Goal: Task Accomplishment & Management: Manage account settings

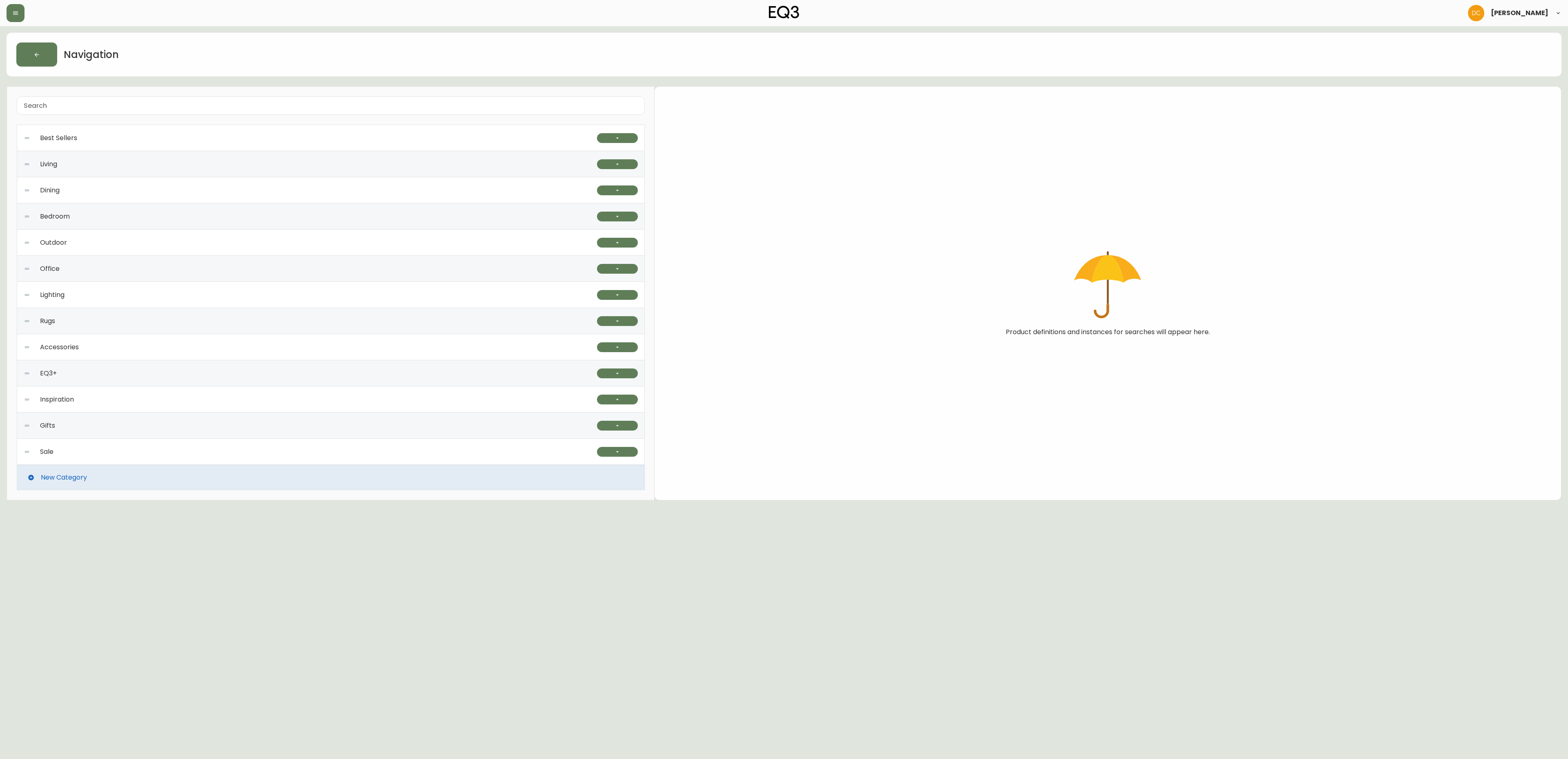
click at [329, 382] on div "EQ3+" at bounding box center [310, 373] width 573 height 27
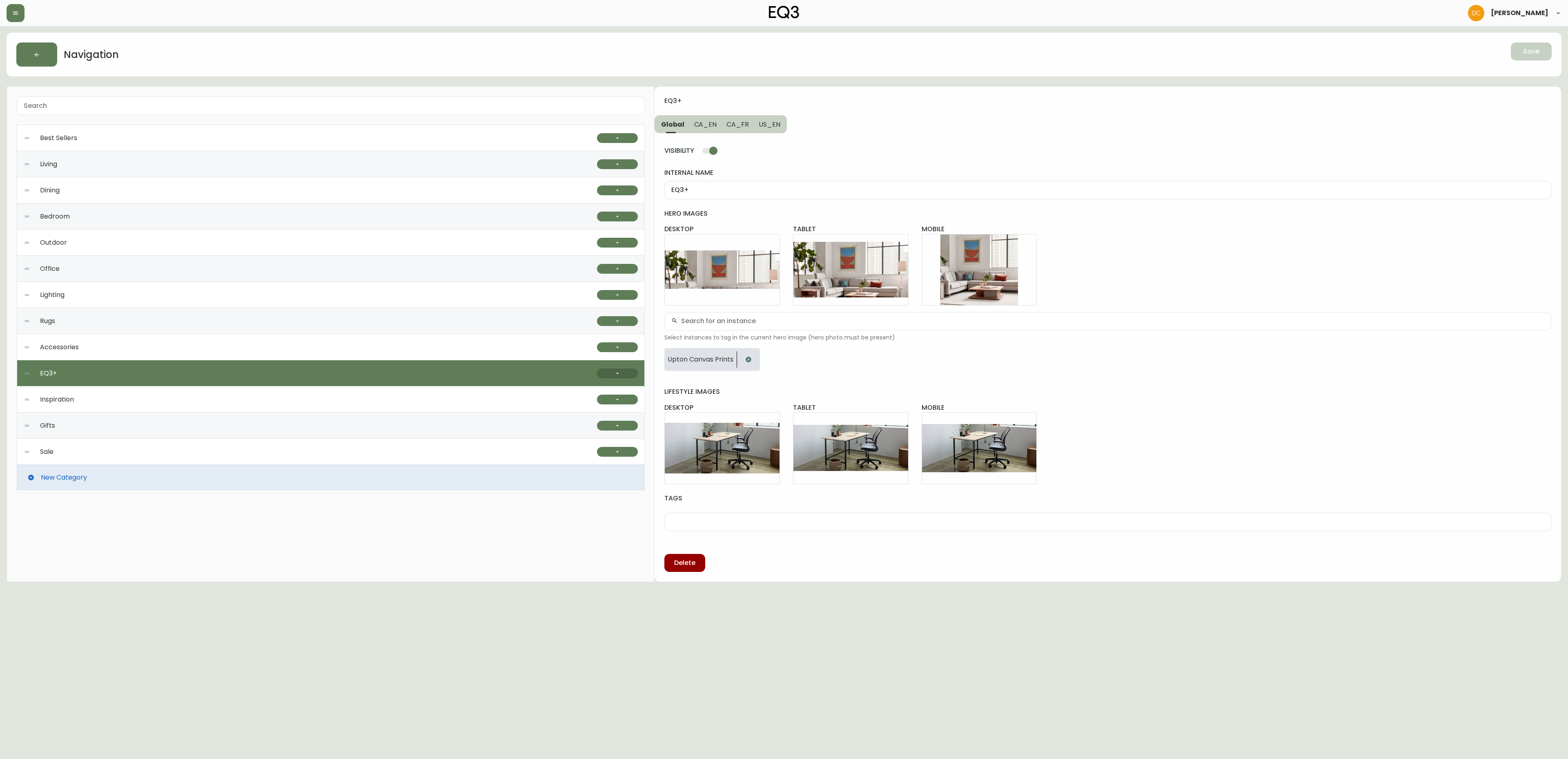
click at [627, 377] on button "button" at bounding box center [617, 373] width 41 height 10
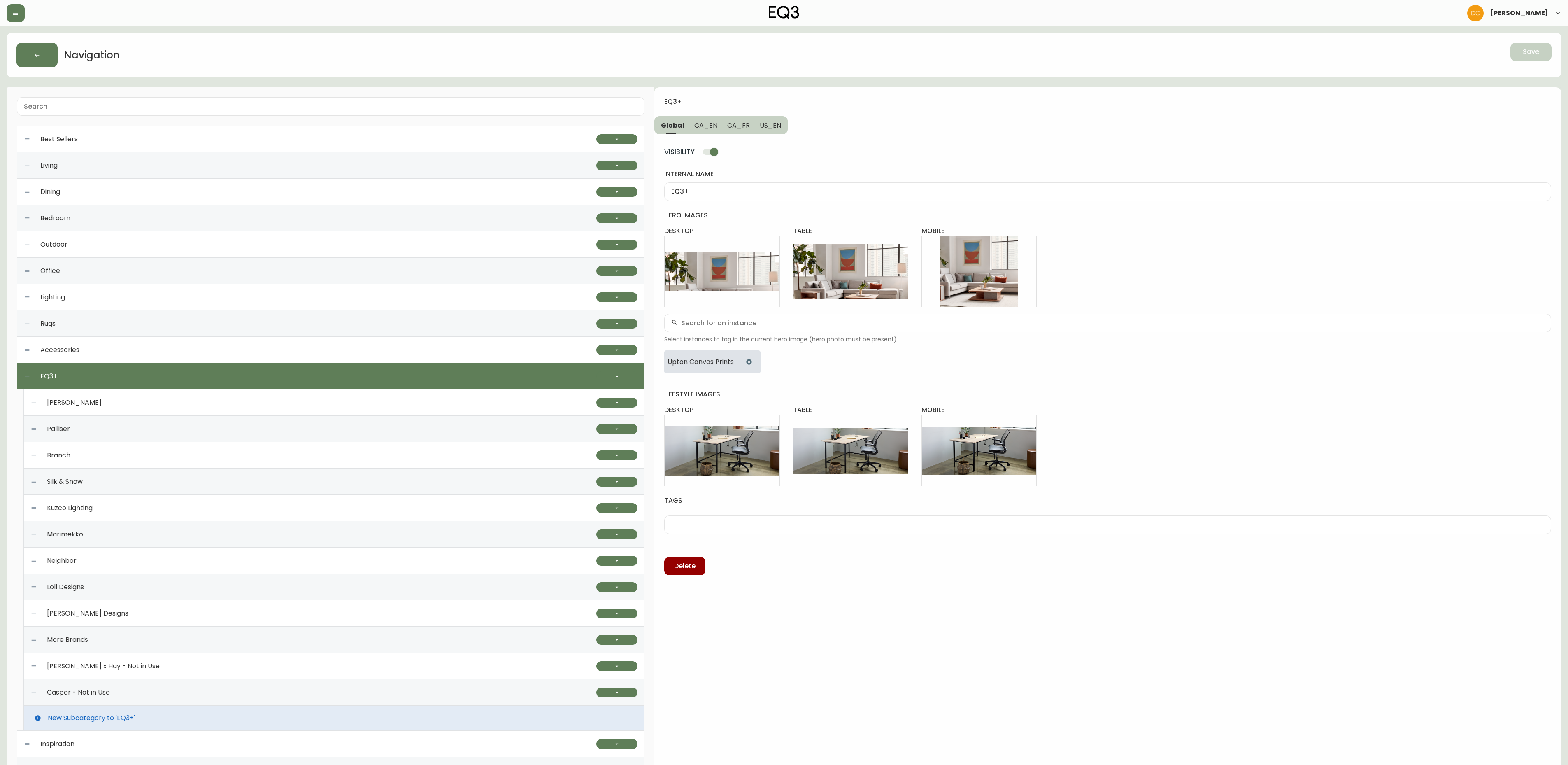
click at [224, 621] on div "[PERSON_NAME] Designs" at bounding box center [313, 614] width 566 height 27
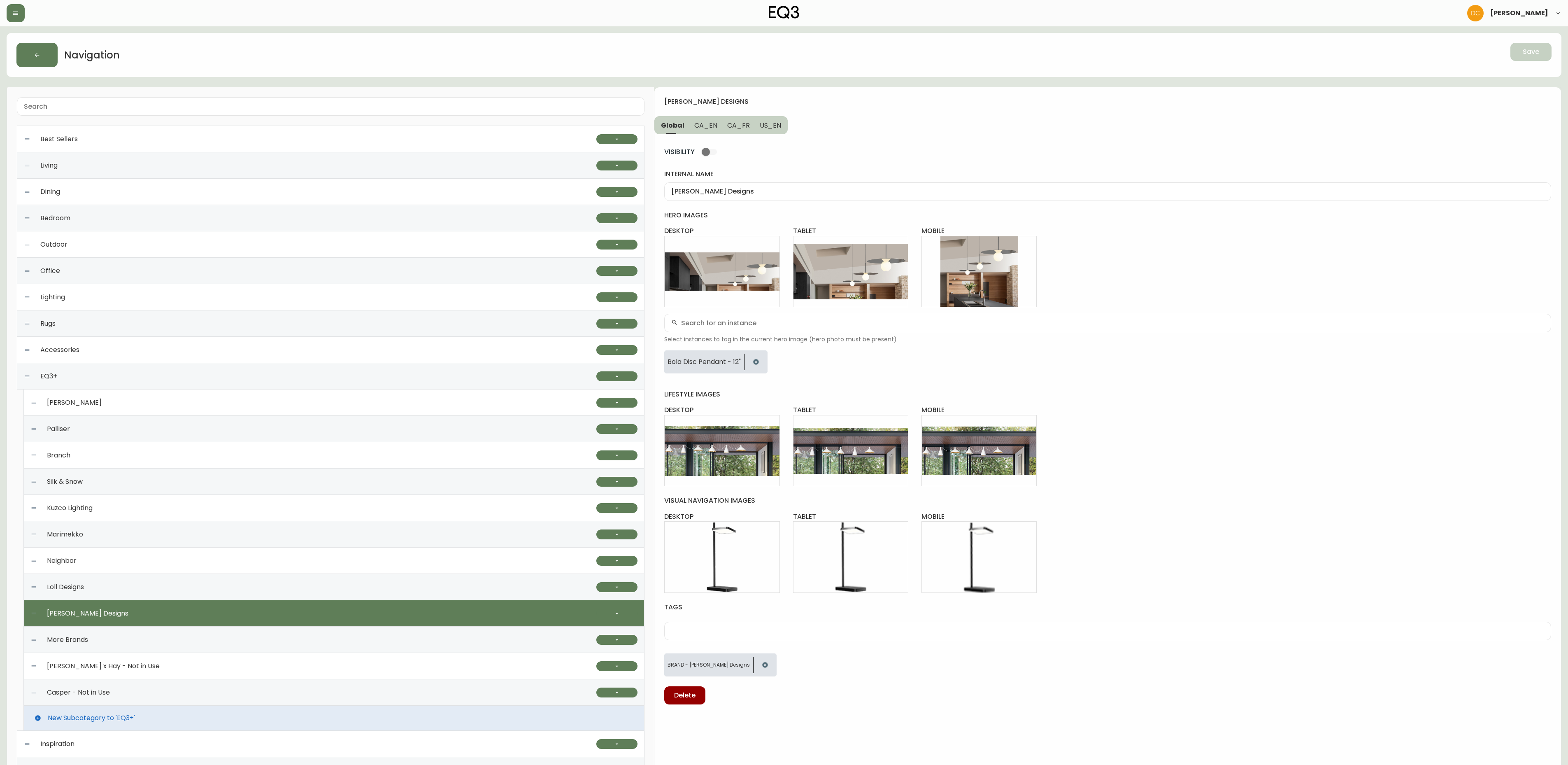
click at [615, 608] on div at bounding box center [617, 614] width 41 height 27
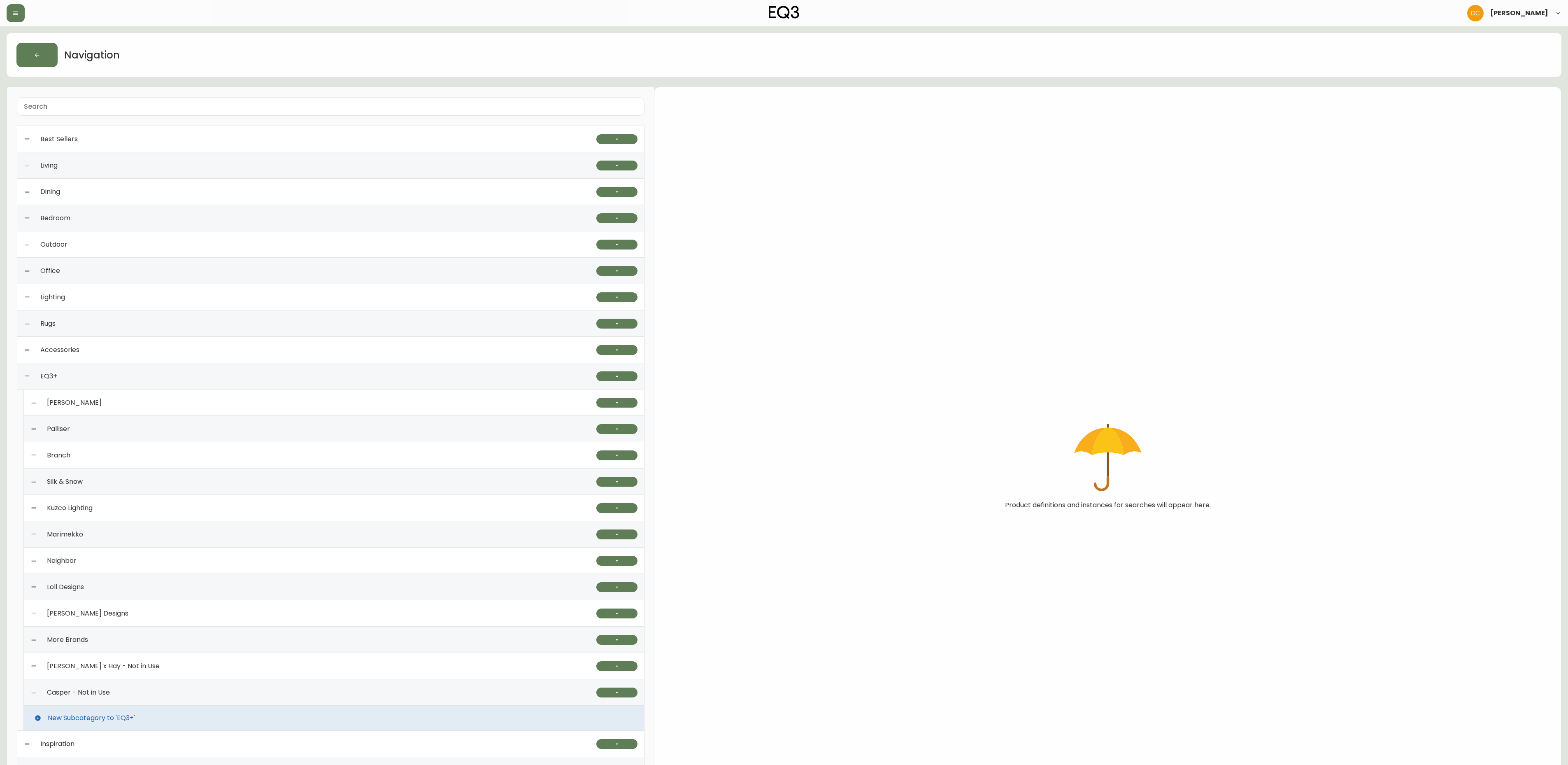
click at [563, 614] on div "[PERSON_NAME] Designs" at bounding box center [313, 614] width 566 height 27
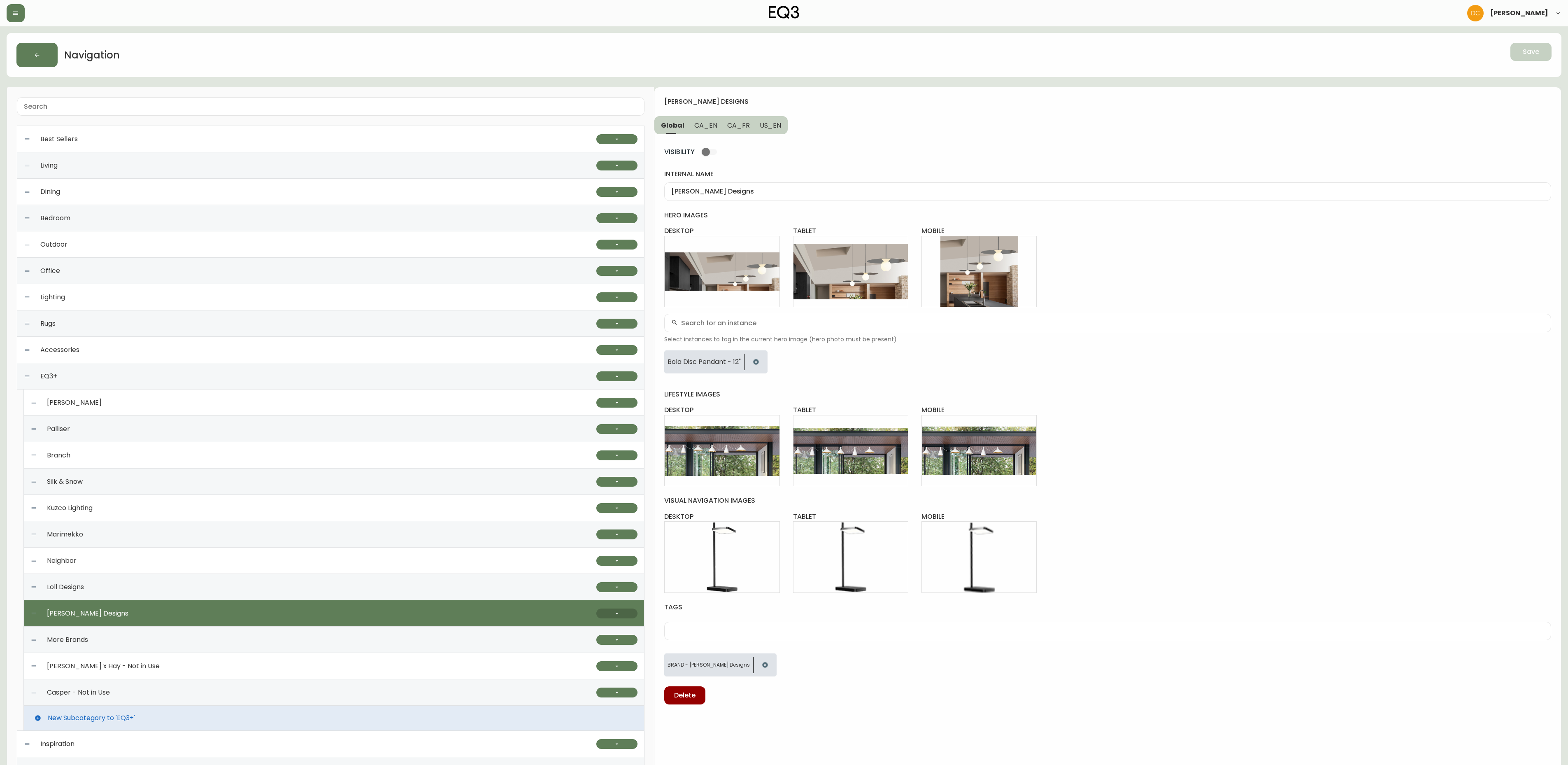
click at [611, 612] on button "button" at bounding box center [617, 614] width 41 height 10
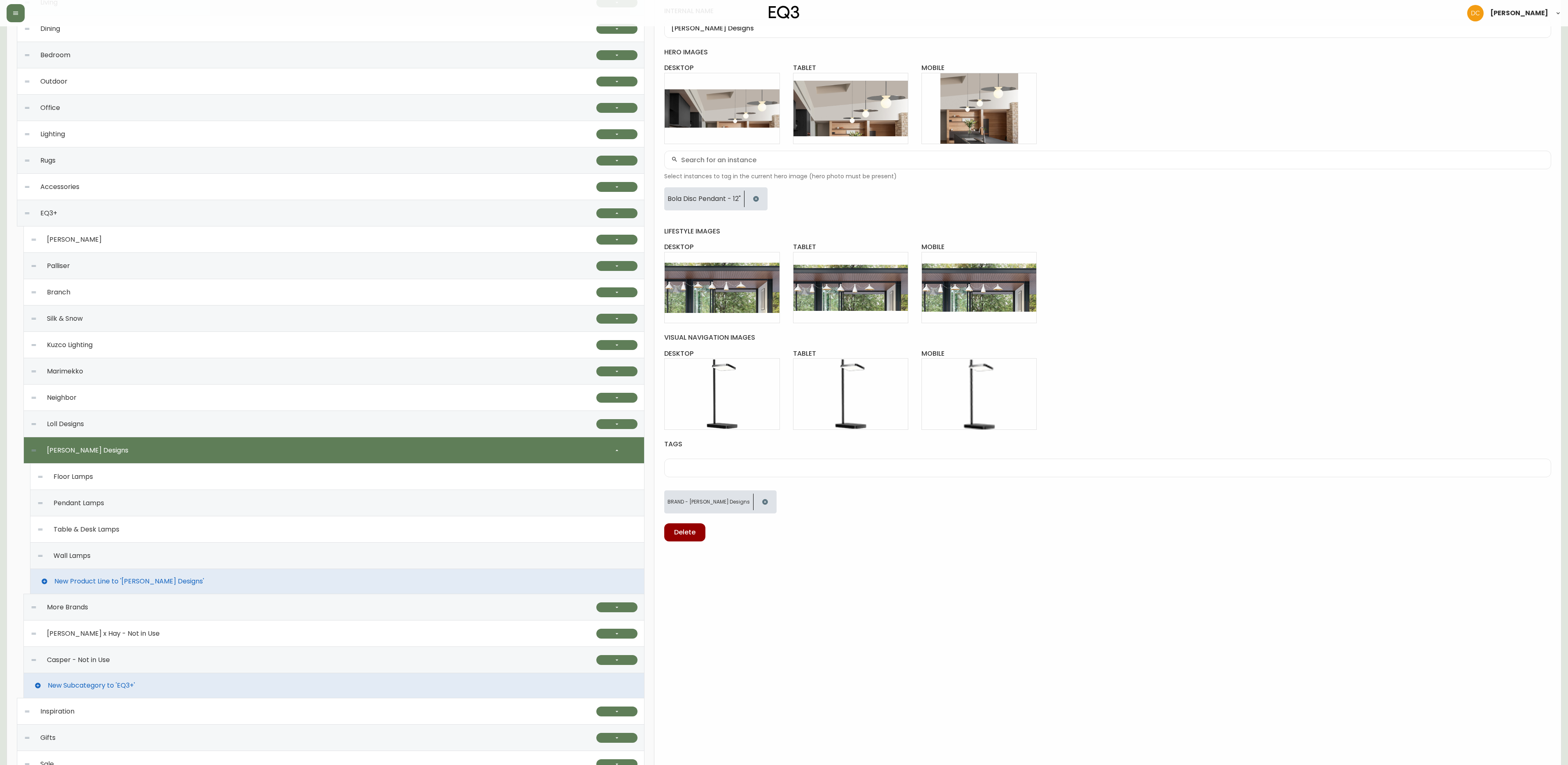
scroll to position [165, 0]
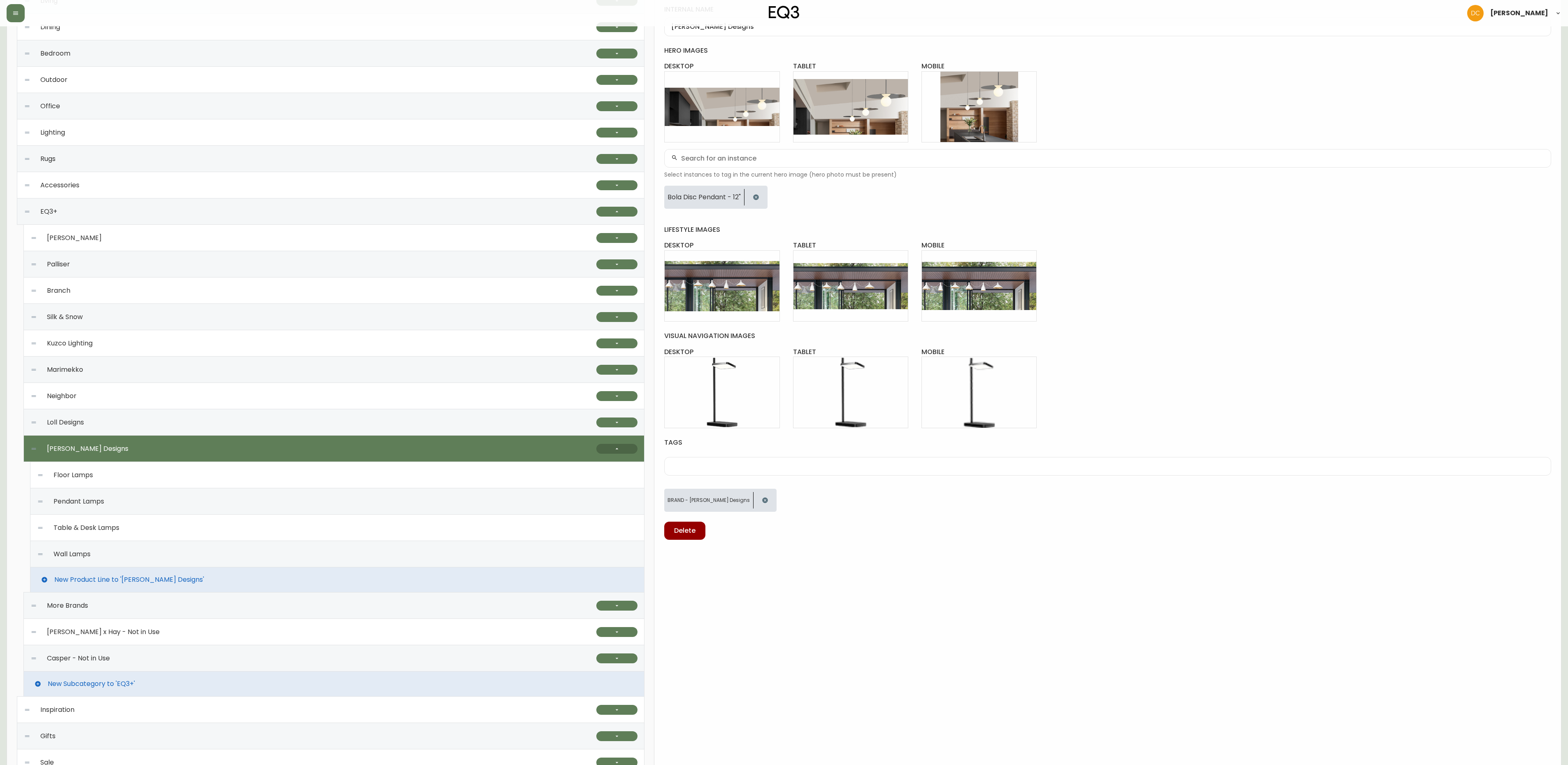
click at [609, 448] on button "button" at bounding box center [617, 449] width 41 height 10
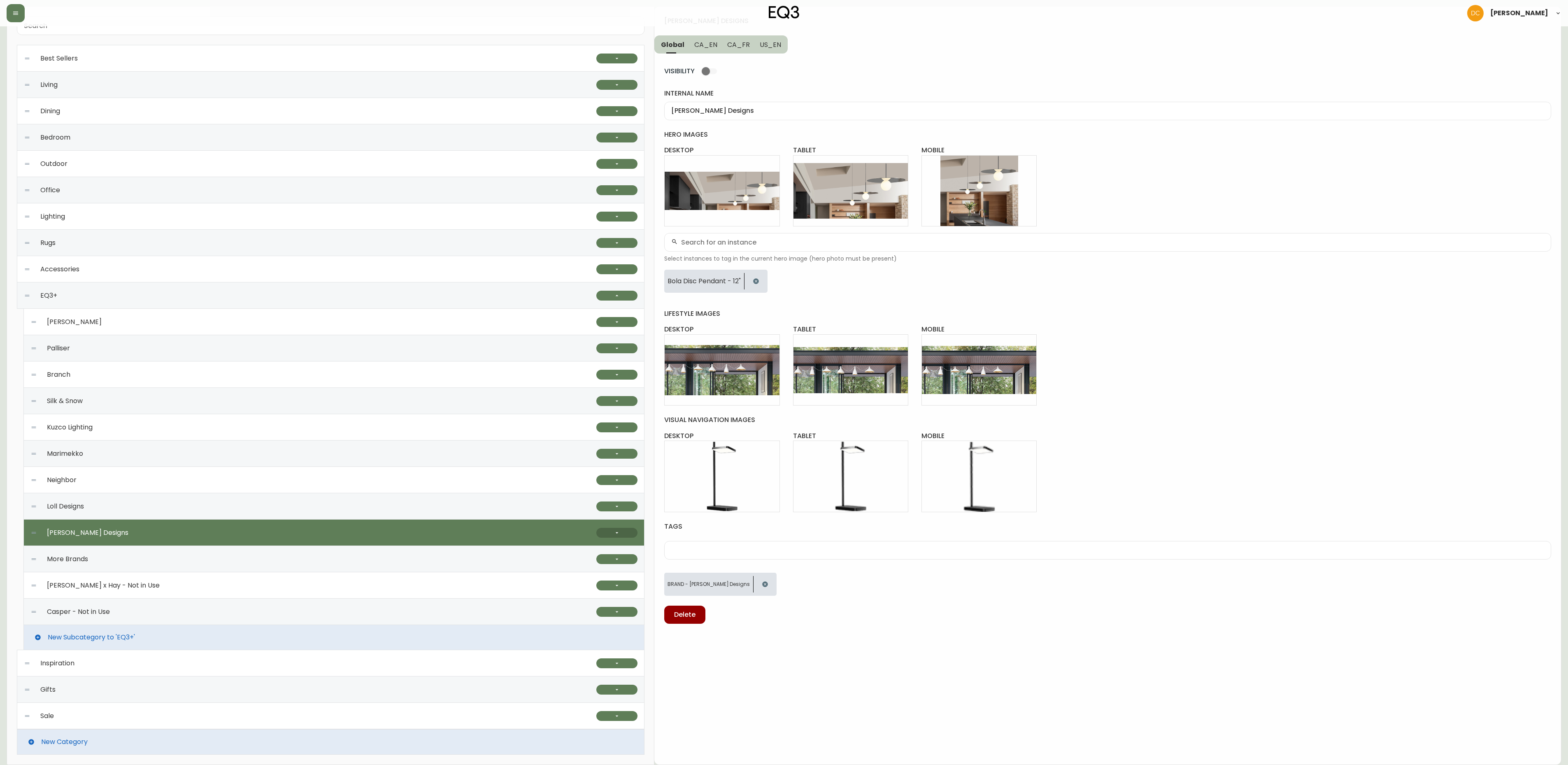
scroll to position [84, 0]
click at [150, 430] on div "Kuzco Lighting" at bounding box center [313, 427] width 566 height 27
type input "Kuzco Lighting"
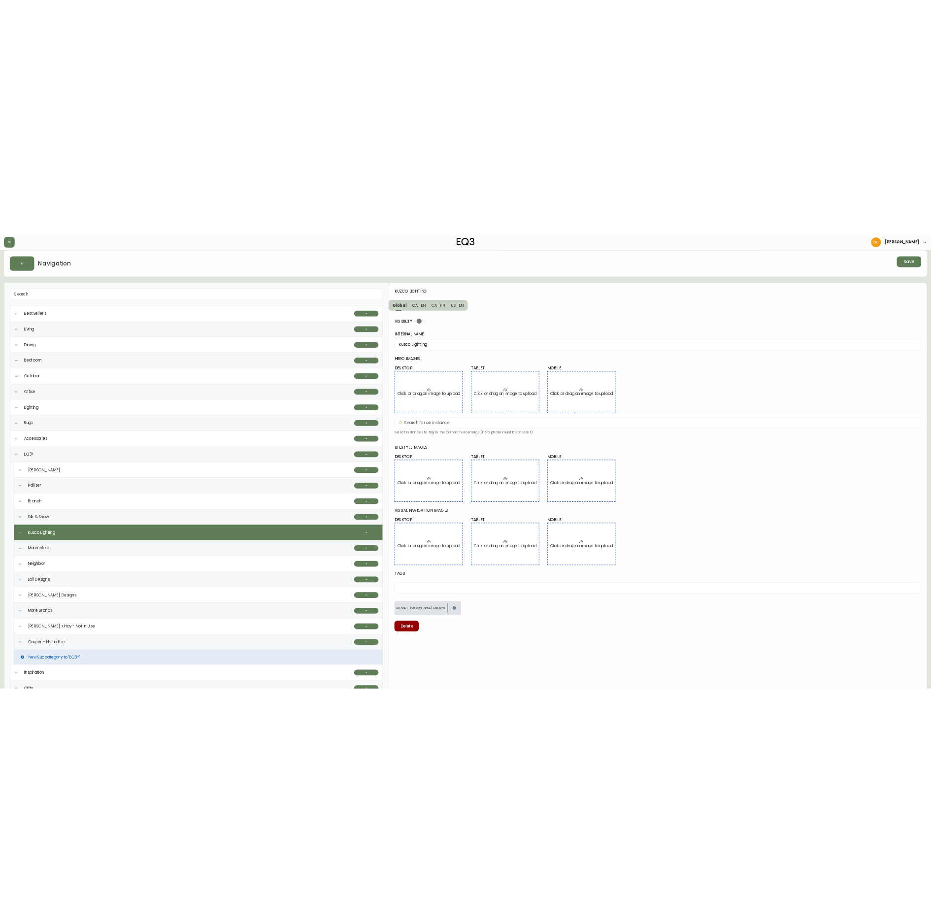
scroll to position [0, 0]
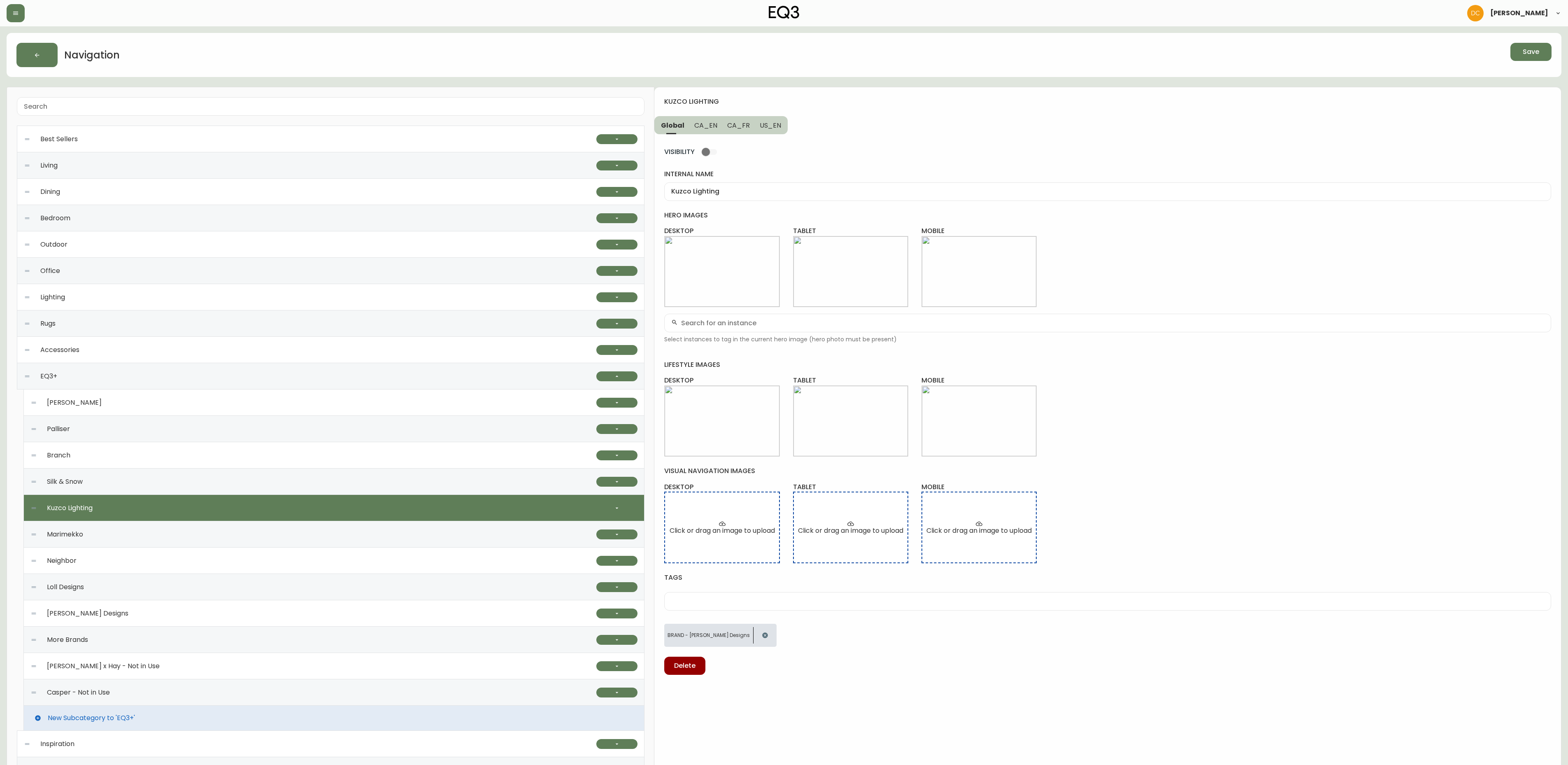
click at [697, 125] on span "CA_EN" at bounding box center [706, 125] width 23 height 8
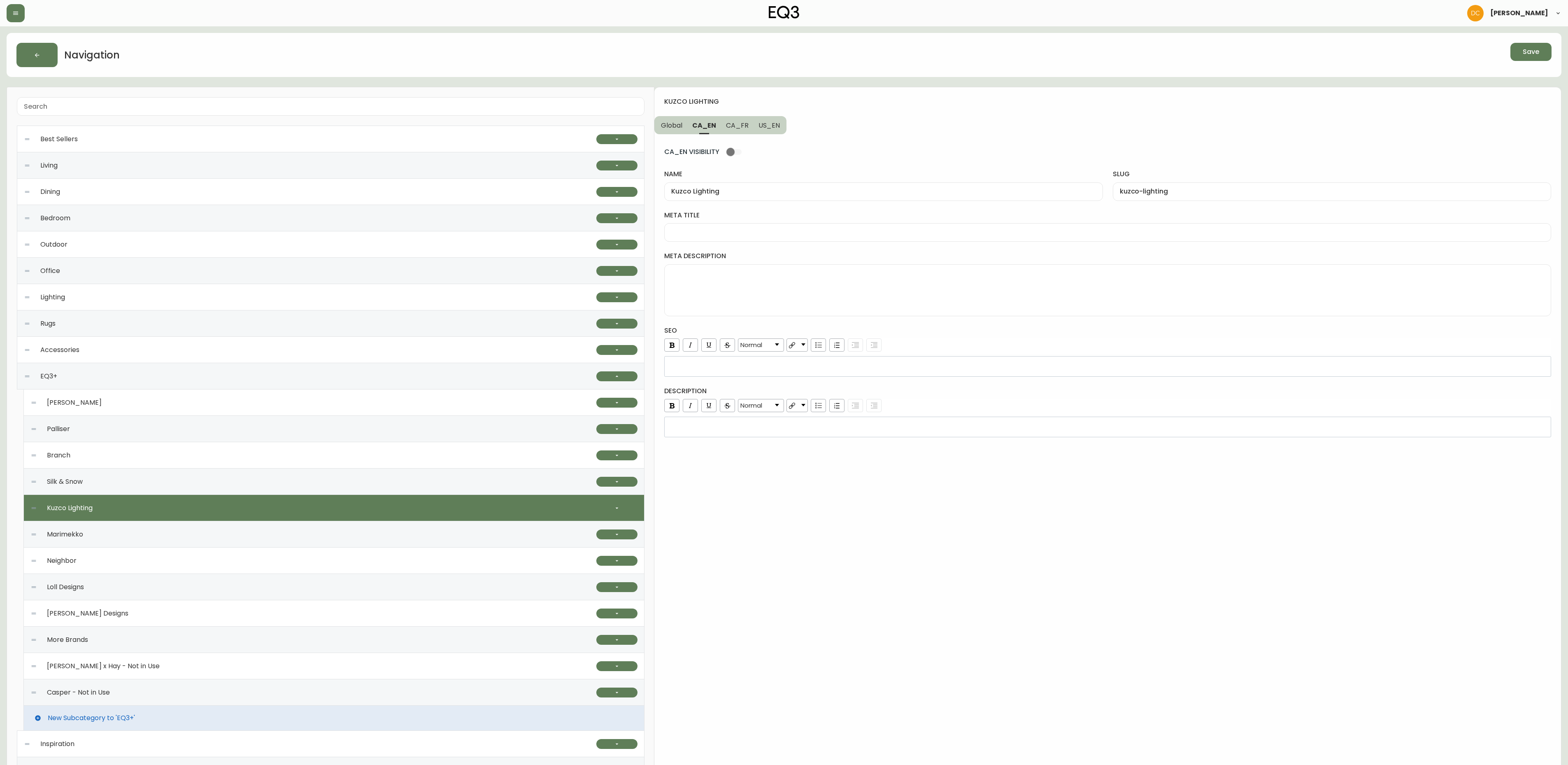
click at [755, 242] on div at bounding box center [1107, 232] width 887 height 18
type input "Kuzco Lighting on EQ3"
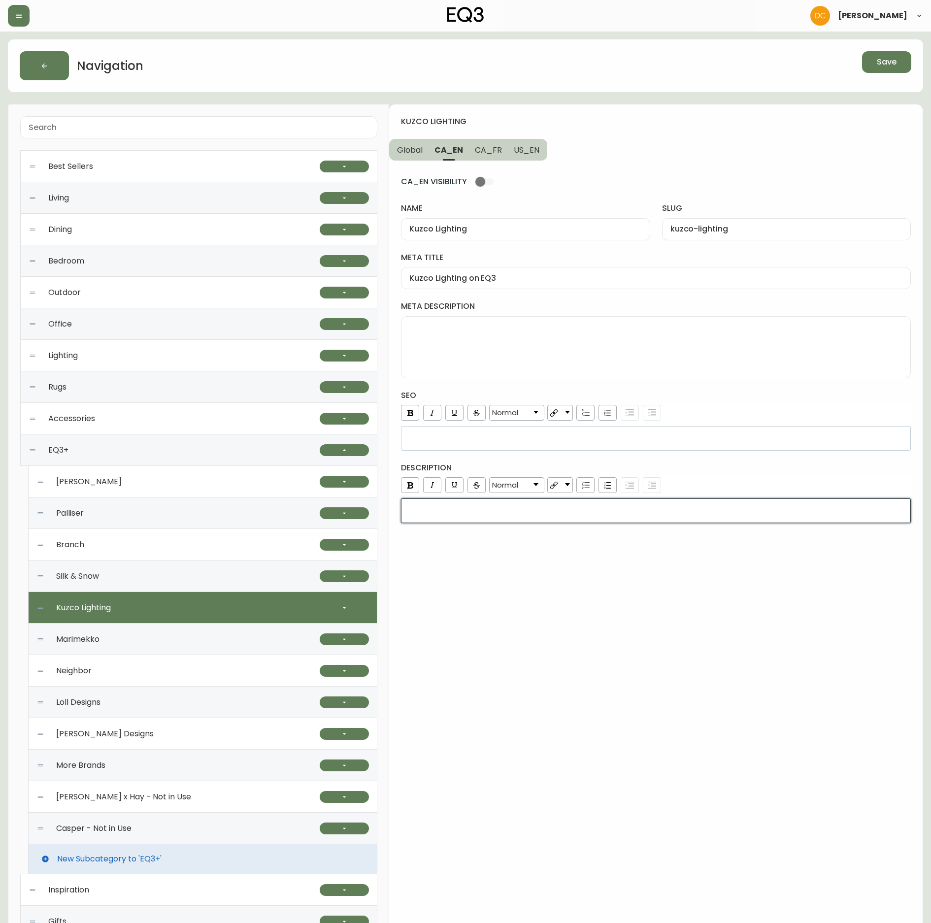
click at [436, 515] on div "rdw-editor" at bounding box center [656, 511] width 496 height 10
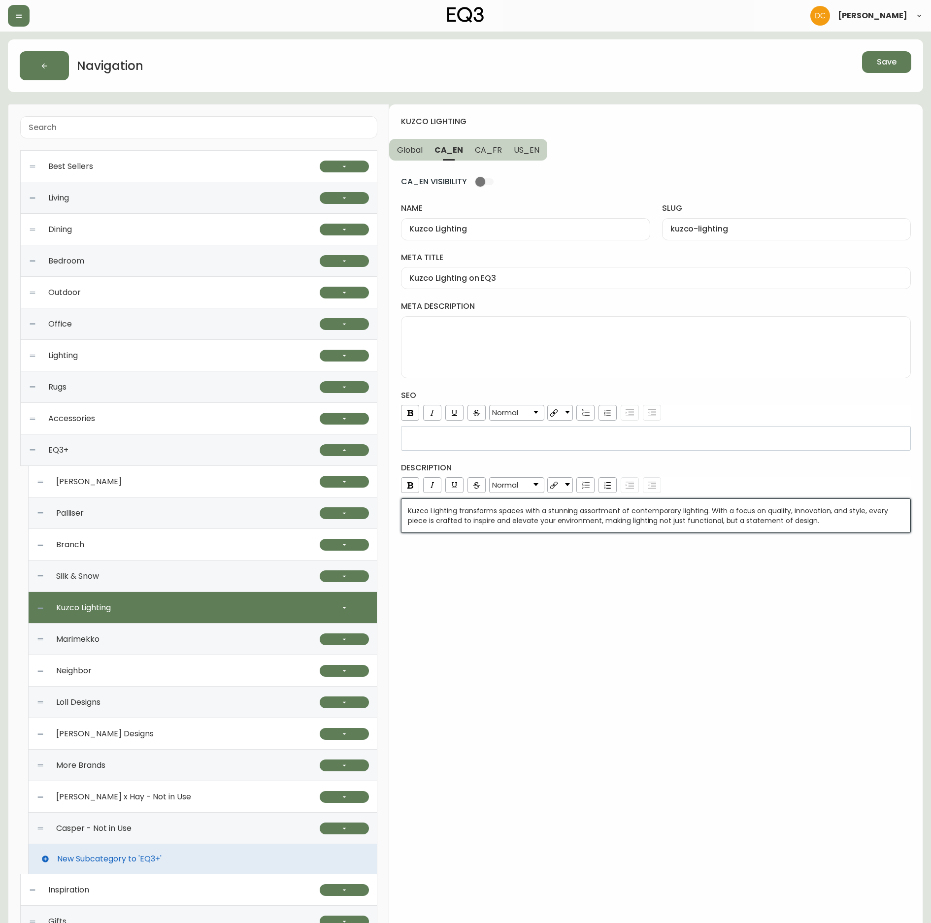
click at [501, 605] on div "kuzco lighting Global CA_EN CA_FR US_EN CA_EN VISIBILITY name Kuzco Lighting sl…" at bounding box center [655, 557] width 533 height 907
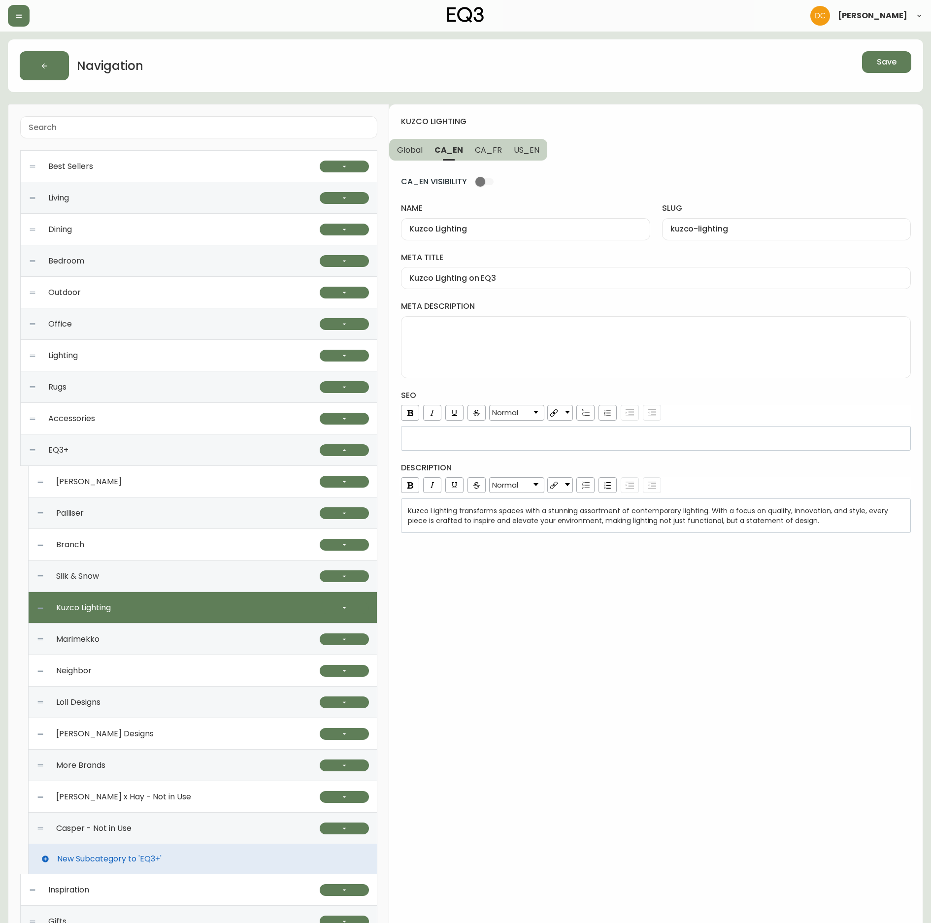
click at [448, 349] on textarea "meta description" at bounding box center [655, 347] width 493 height 49
click at [708, 341] on textarea "Kuzco modern and functional lighting designs." at bounding box center [655, 347] width 493 height 49
click at [699, 360] on textarea "Kuzco modern and functional lighting designs. Elevate your rooms with statement…" at bounding box center [655, 347] width 493 height 49
type textarea "Kuzco modern and functional lighting designs. Elevate your rooms with statement…"
click at [897, 66] on button "Save" at bounding box center [886, 62] width 49 height 22
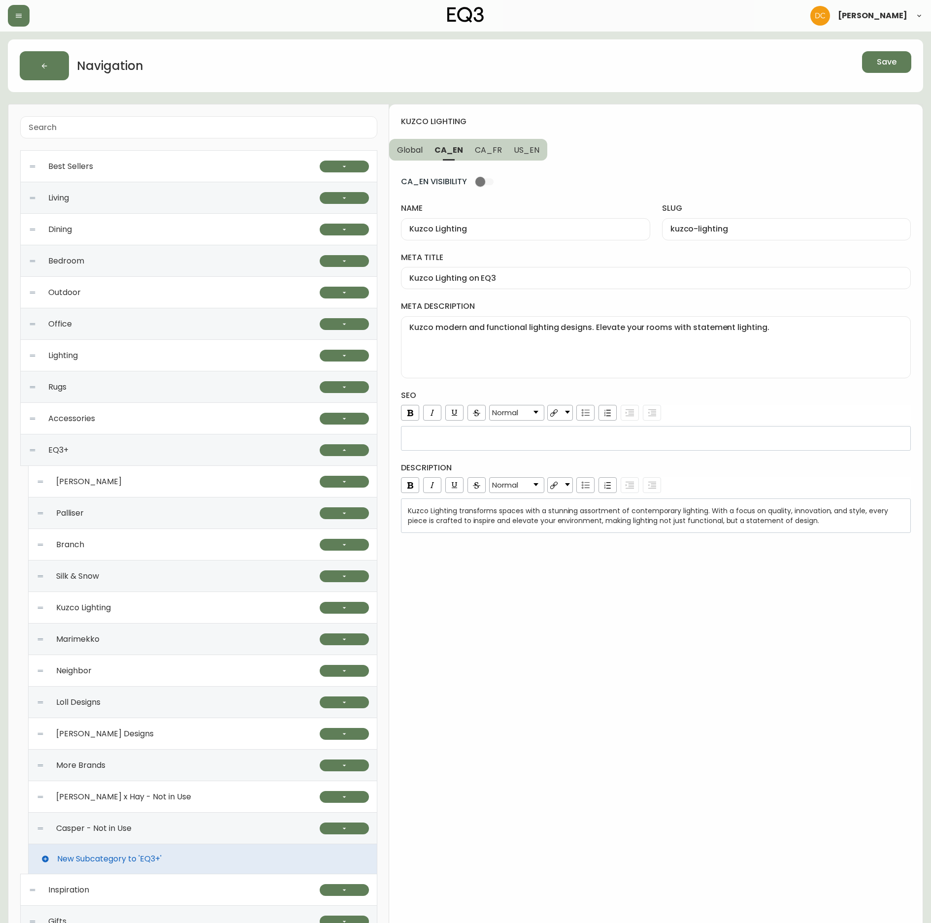
click at [552, 525] on span "Kuzco Lighting transforms spaces with a stunning assortment of contemporary lig…" at bounding box center [649, 516] width 482 height 20
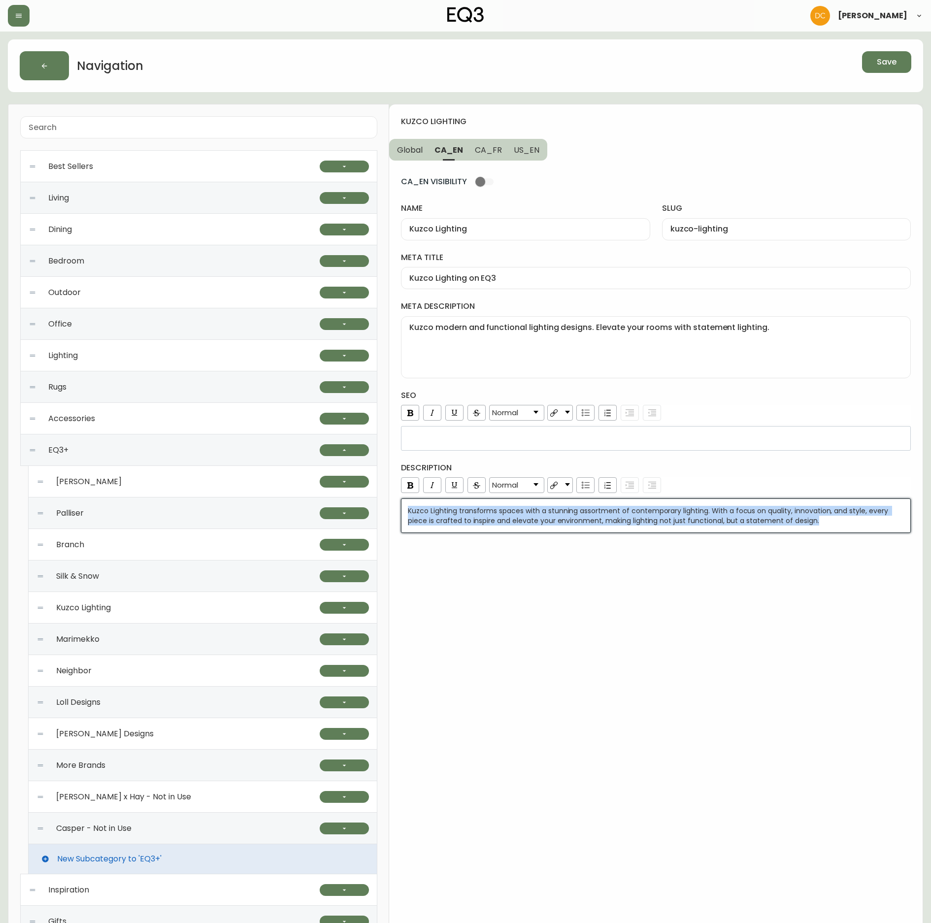
copy span "Kuzco Lighting transforms spaces with a stunning assortment of contemporary lig…"
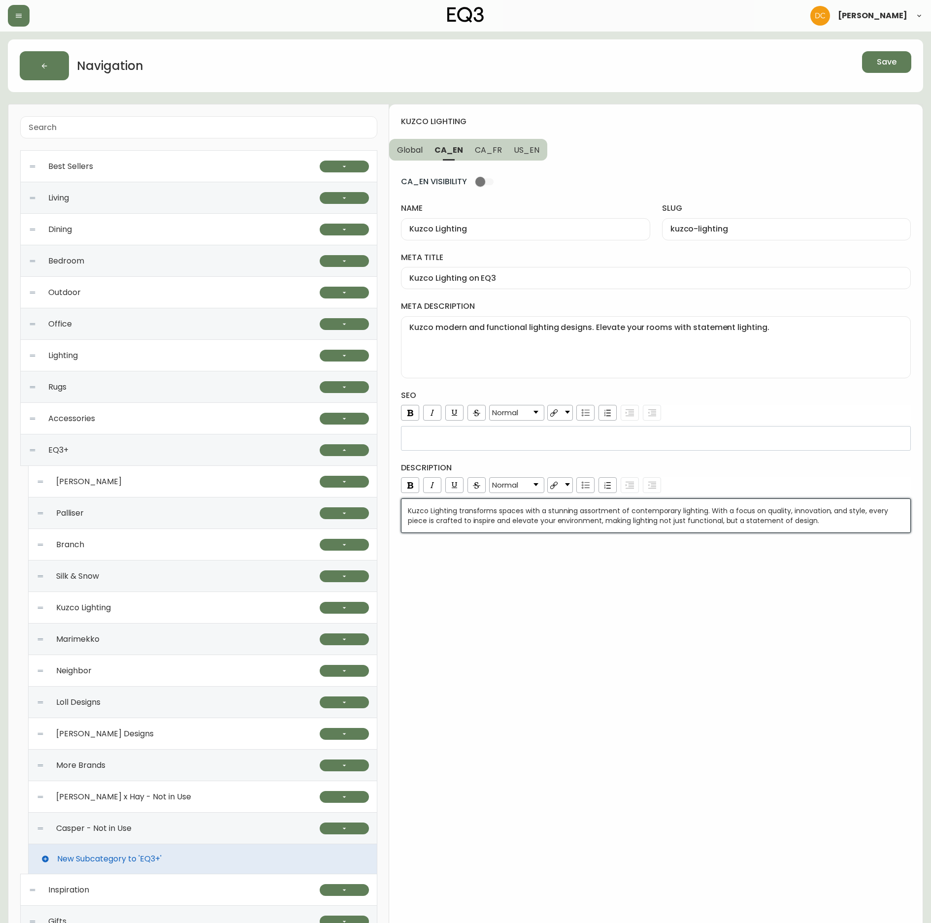
click at [519, 154] on span "US_EN" at bounding box center [527, 150] width 26 height 10
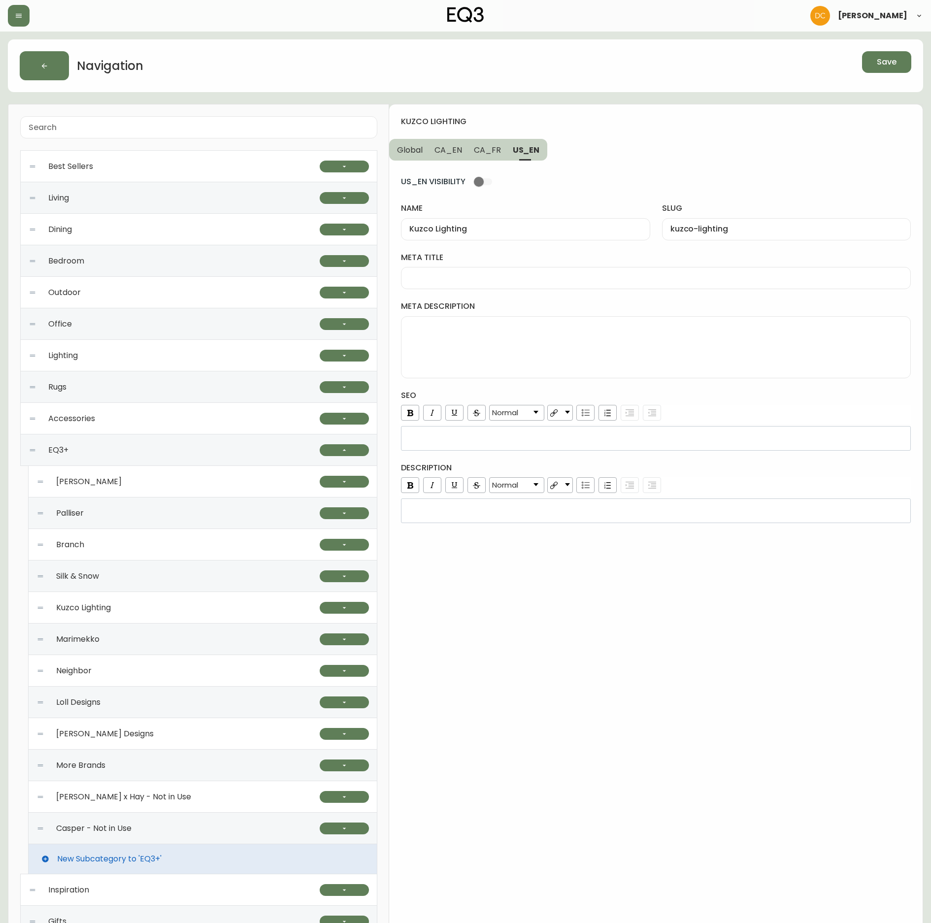
click at [499, 516] on div "rdw-editor" at bounding box center [656, 511] width 496 height 10
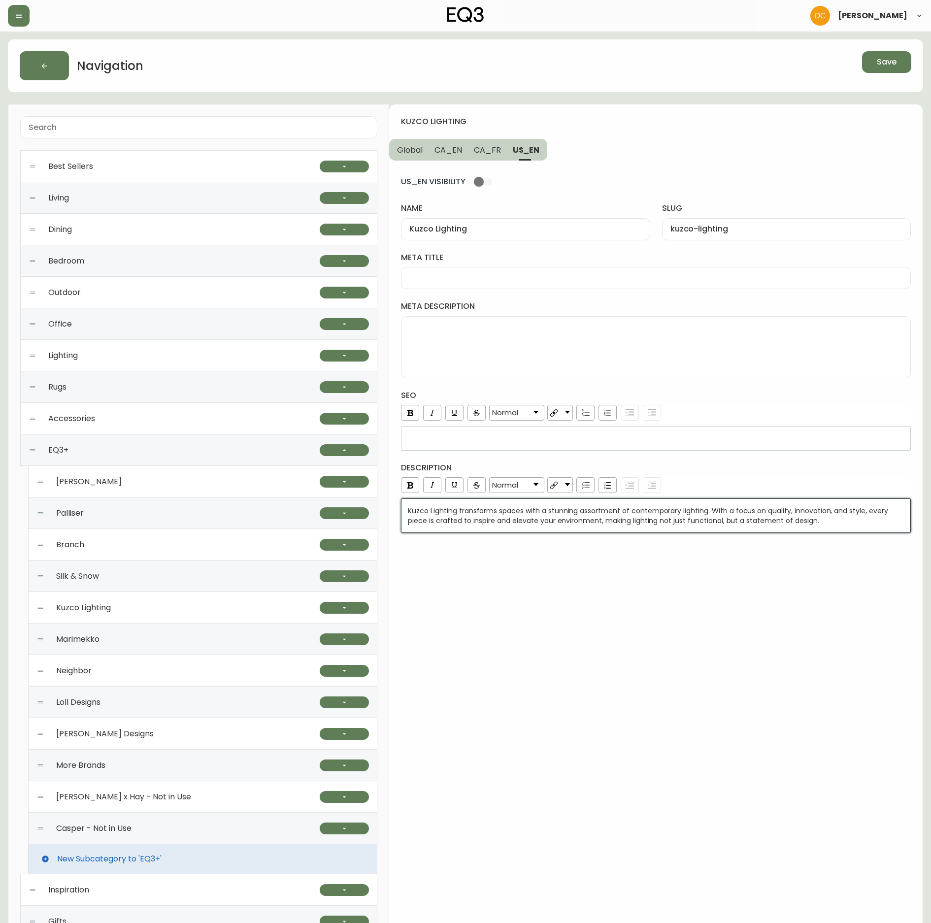
click at [463, 277] on input "meta title" at bounding box center [655, 277] width 493 height 9
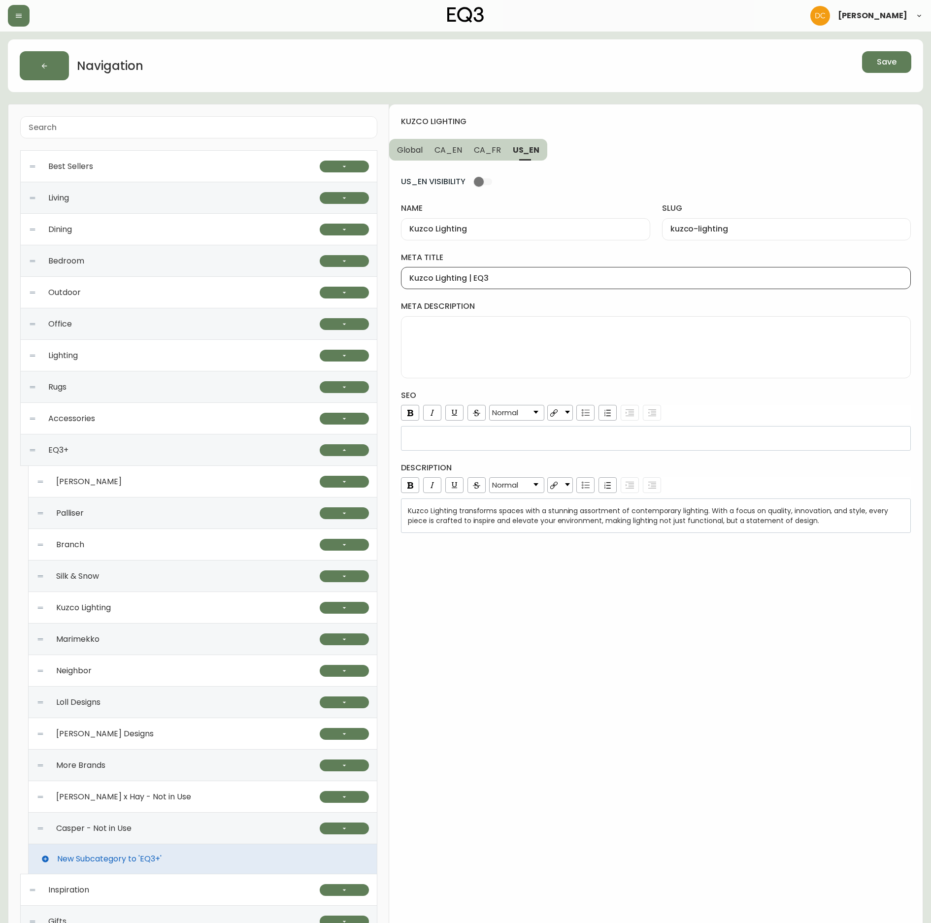
type input "Kuzco Lighting | EQ3"
click at [486, 158] on button "CA_FR" at bounding box center [487, 150] width 39 height 22
type input "Éclairage Kuzco"
type input "eclairage-kuzco"
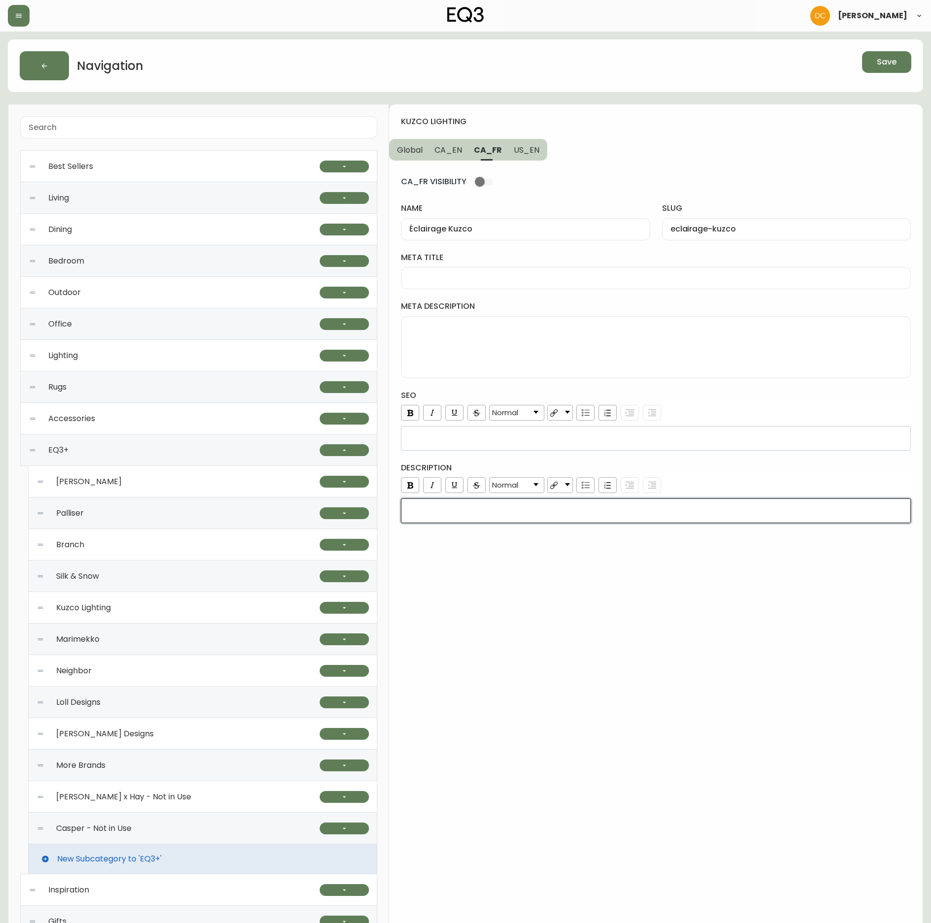
click at [548, 523] on div "rdw-wrapper" at bounding box center [656, 510] width 510 height 25
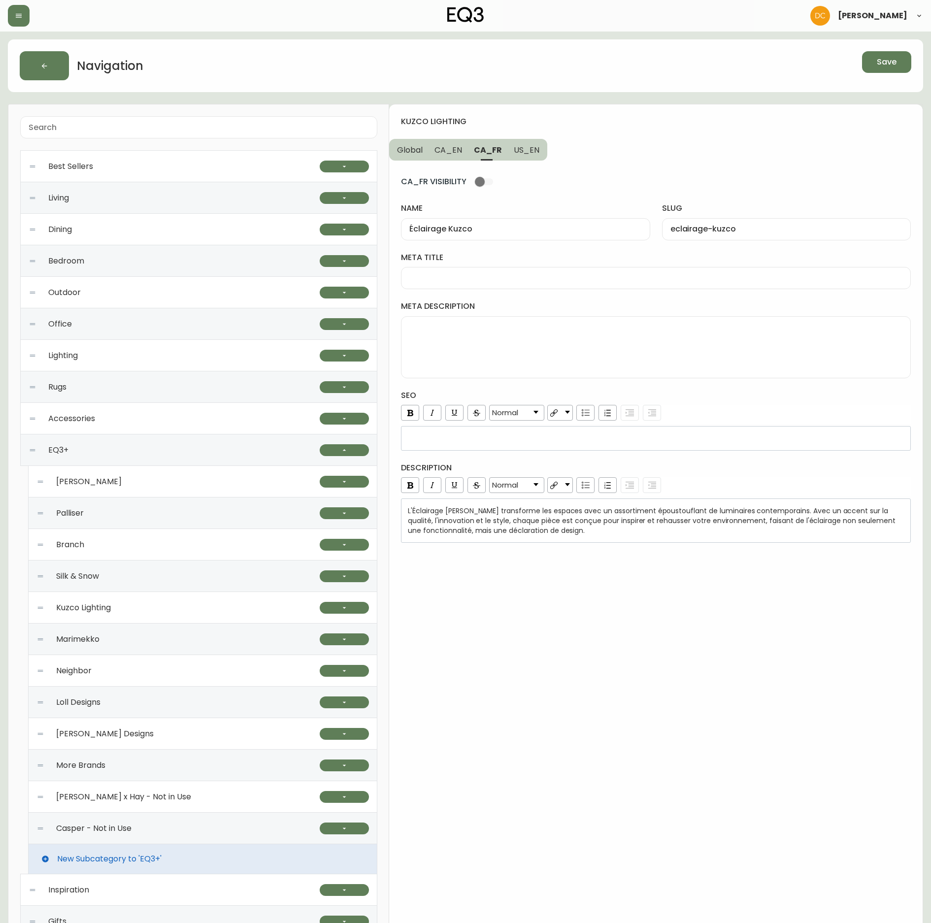
click at [507, 293] on div "CA_FR VISIBILITY name Éclairage Kuzco slug eclairage-kuzco meta title meta desc…" at bounding box center [656, 352] width 510 height 382
click at [508, 281] on input "meta title" at bounding box center [655, 277] width 493 height 9
click at [463, 228] on input "Éclairage Kuzco" at bounding box center [525, 229] width 232 height 9
click at [463, 270] on div at bounding box center [656, 278] width 510 height 22
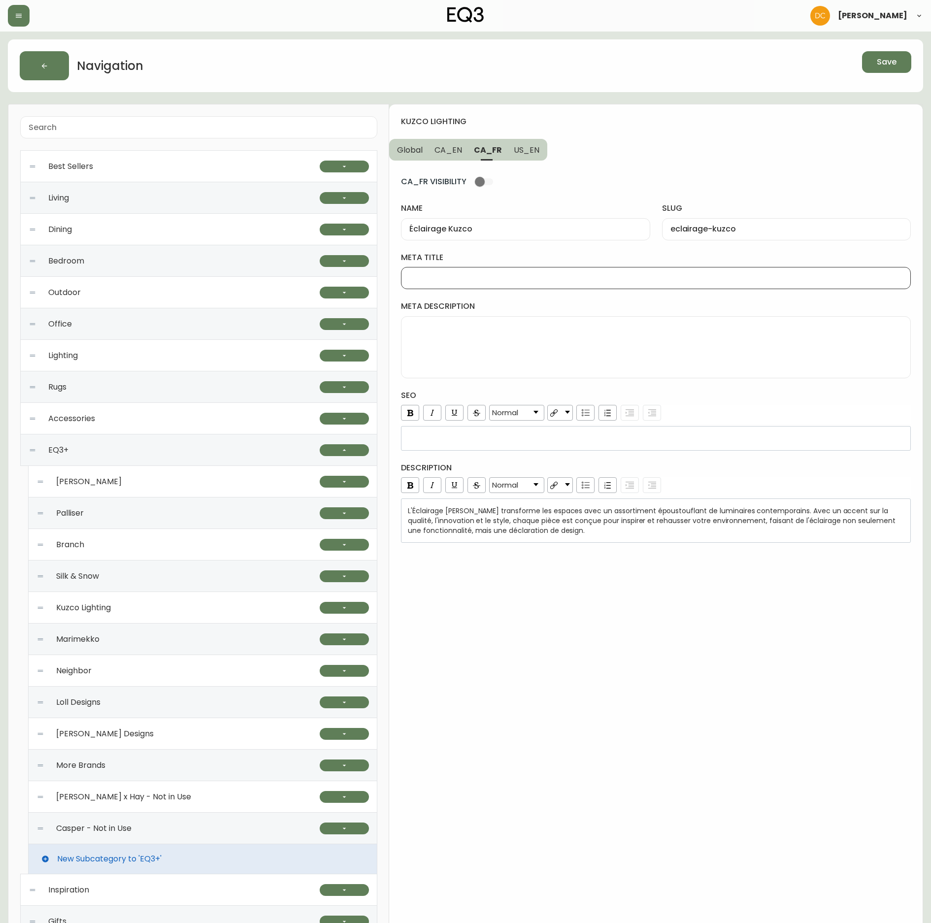
paste input "Kuzco"
type input "Kuzco | EQ3"
click at [893, 70] on button "Save" at bounding box center [886, 62] width 49 height 22
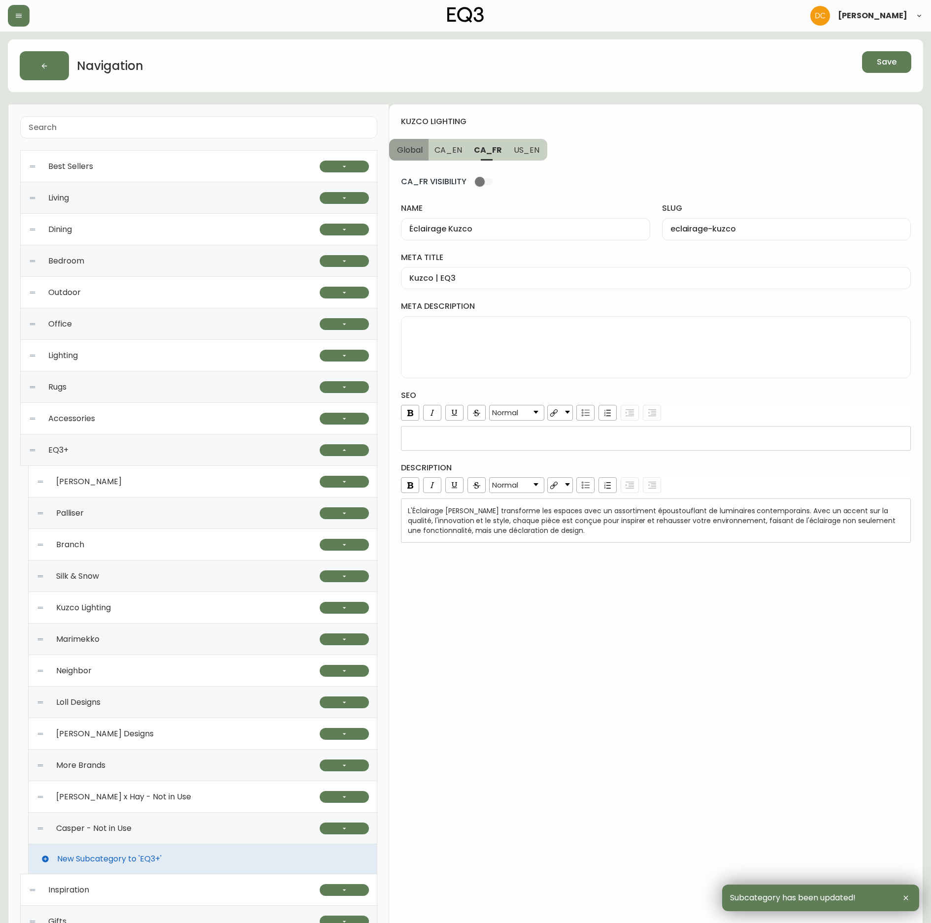
click at [397, 156] on button "Global" at bounding box center [408, 150] width 39 height 22
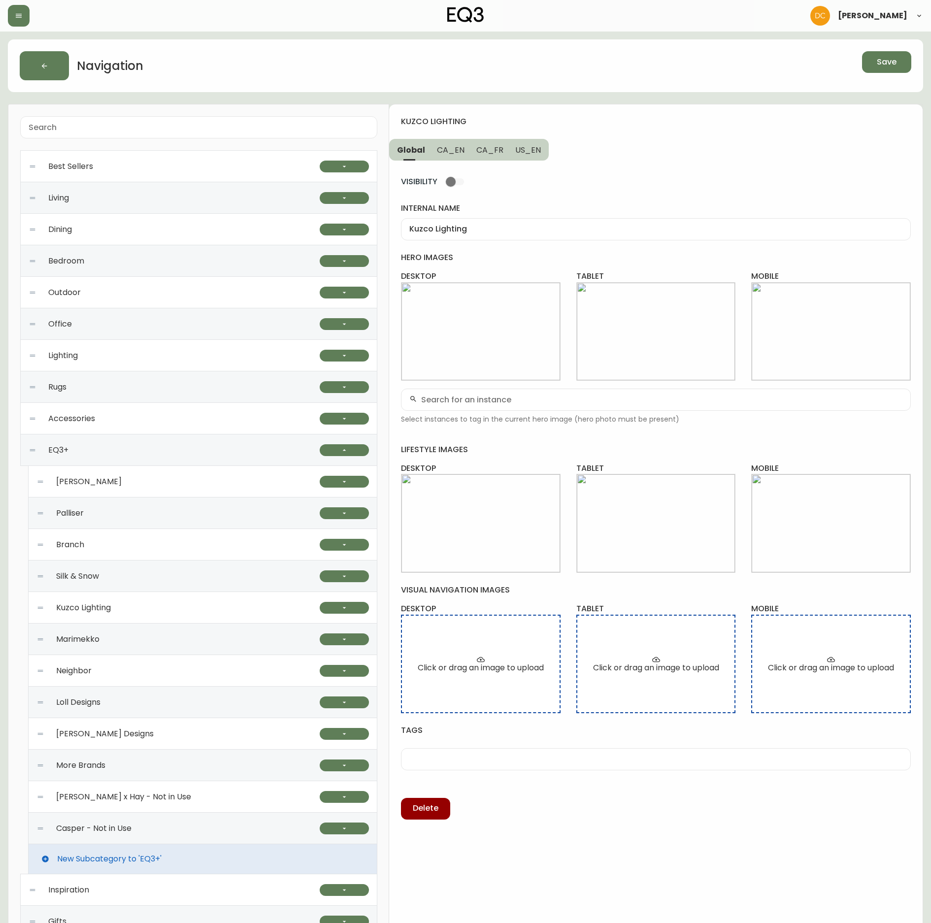
click at [122, 616] on div "Kuzco Lighting" at bounding box center [177, 608] width 283 height 32
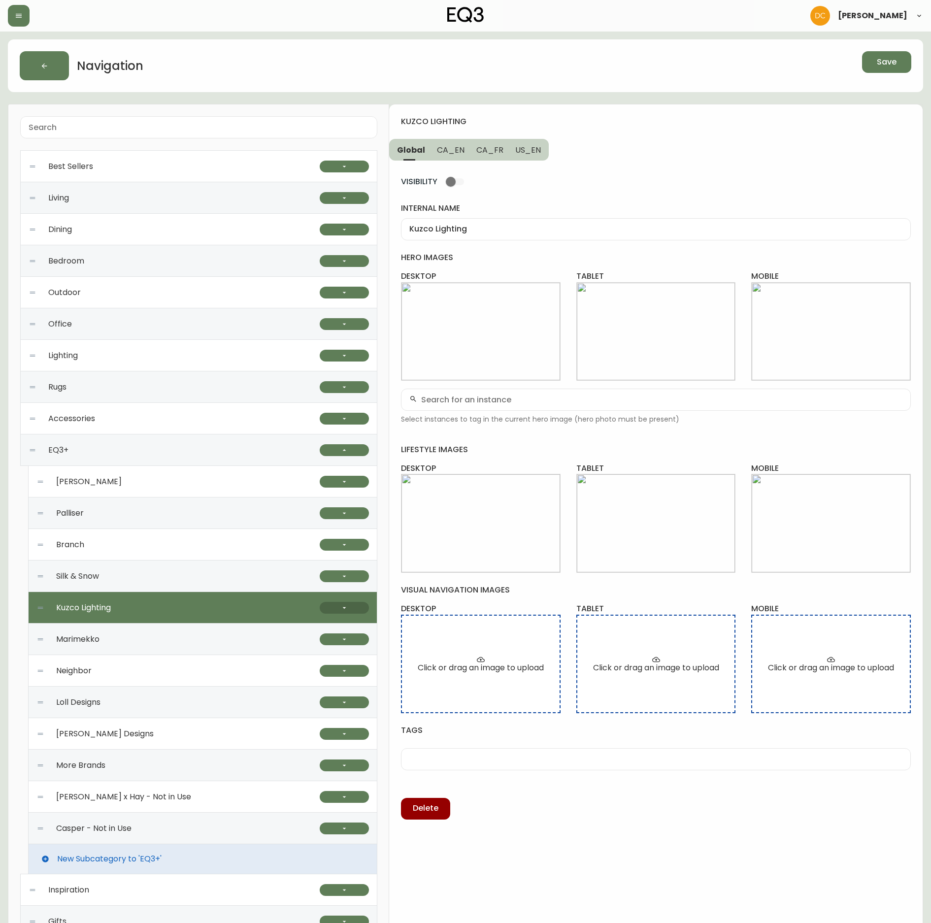
click at [356, 614] on button "button" at bounding box center [344, 608] width 49 height 12
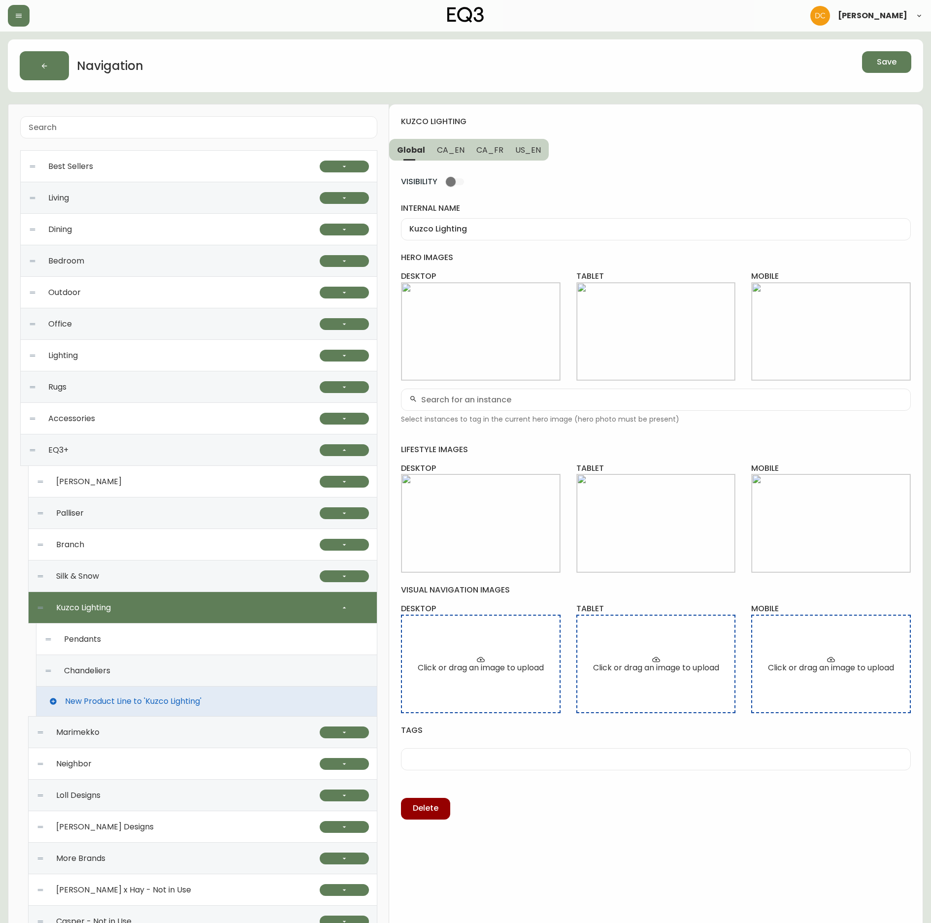
click at [163, 640] on div "Pendants" at bounding box center [206, 639] width 325 height 32
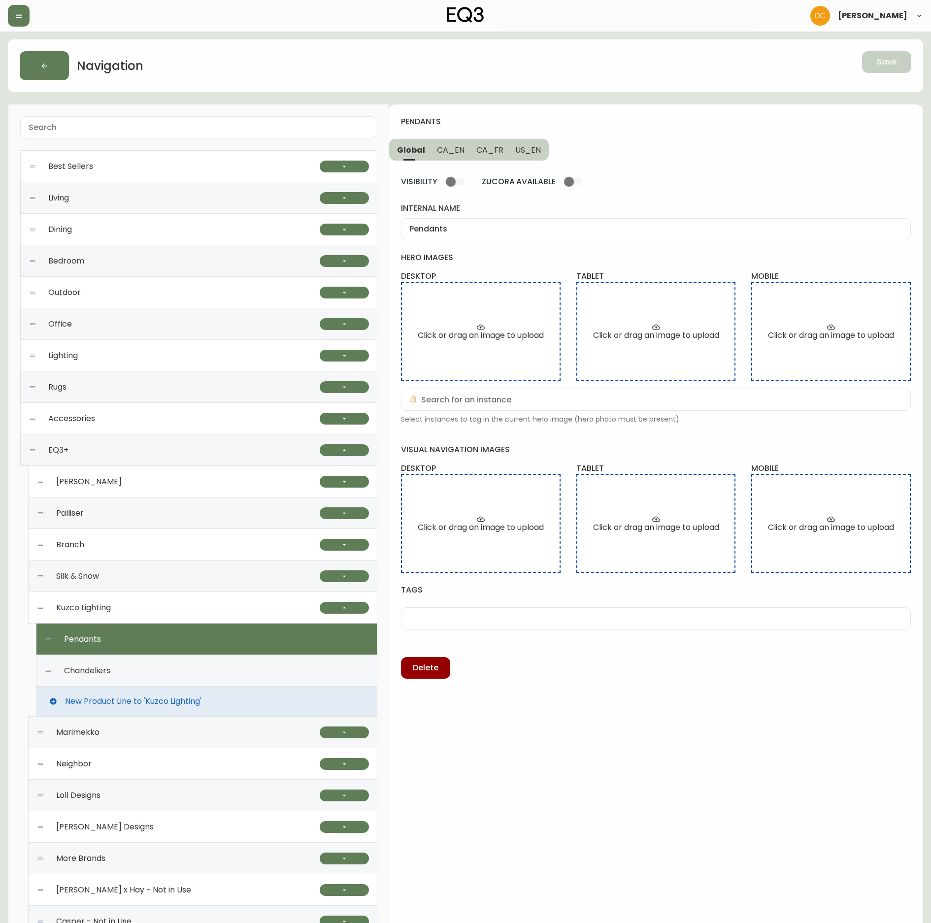
click at [454, 150] on span "CA_EN" at bounding box center [451, 150] width 28 height 10
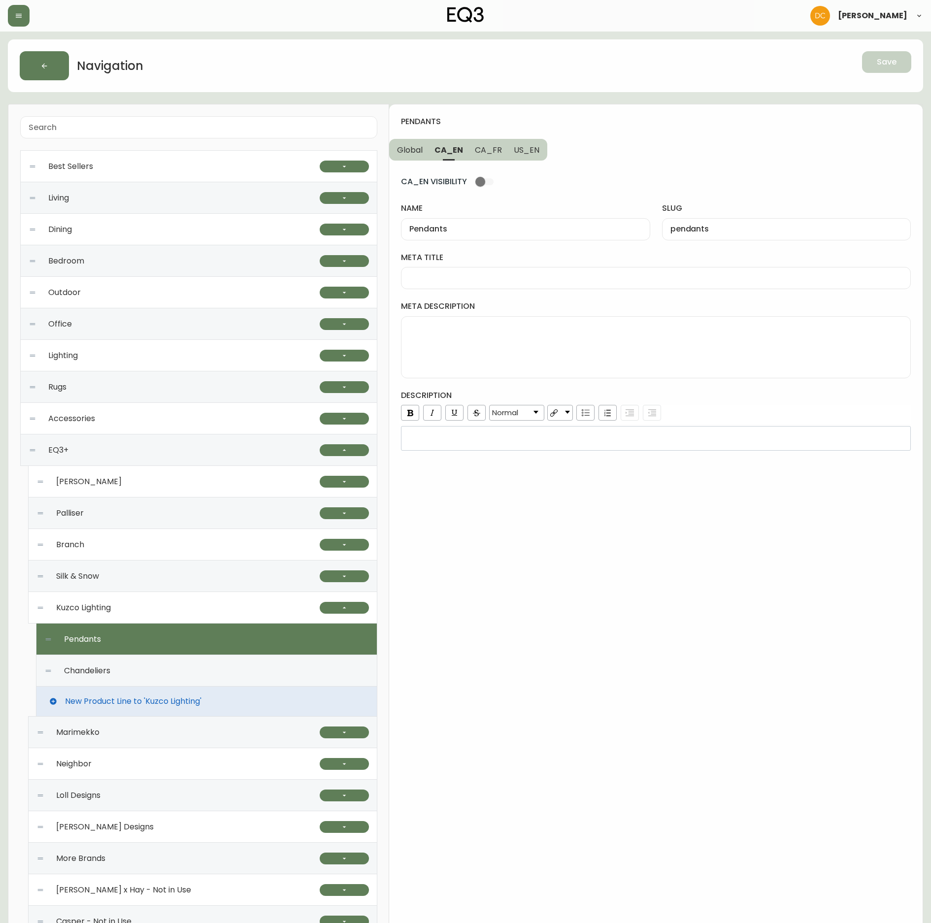
click at [489, 150] on span "CA_FR" at bounding box center [488, 150] width 27 height 10
type input "Suspensions"
type input "suspensions"
click at [515, 149] on span "US_EN" at bounding box center [527, 150] width 26 height 10
type input "Pendants"
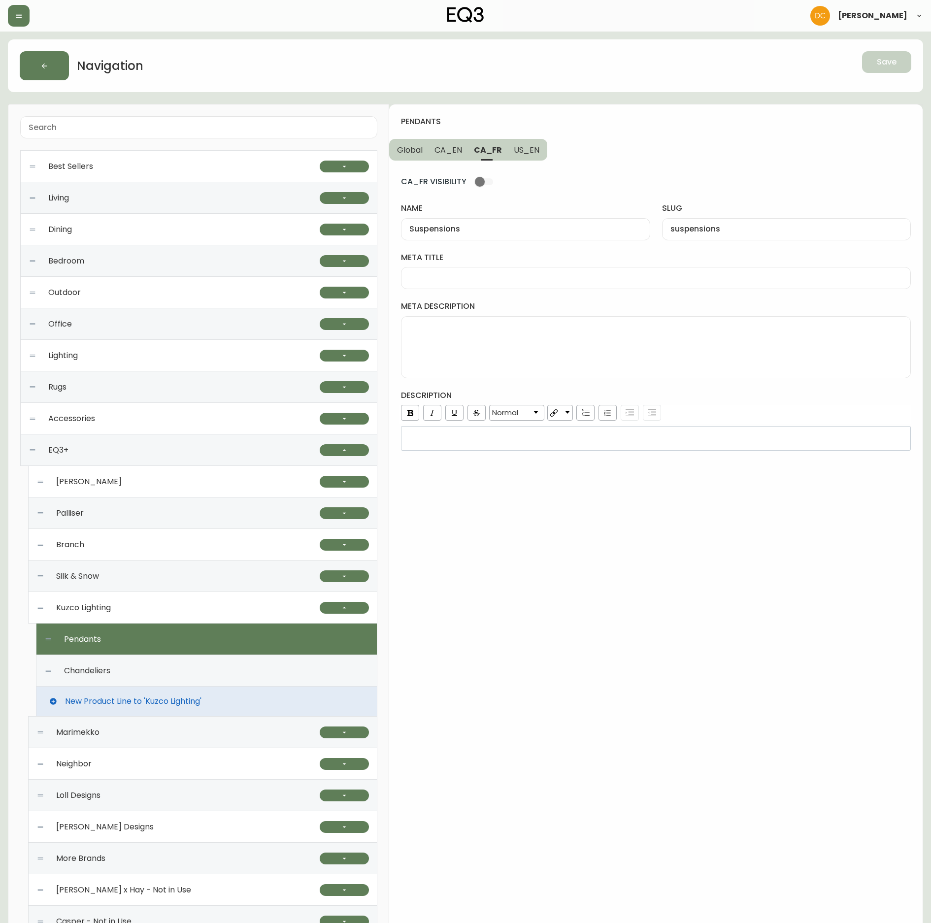
type input "pendants"
click at [105, 672] on span "Chandeliers" at bounding box center [87, 670] width 46 height 9
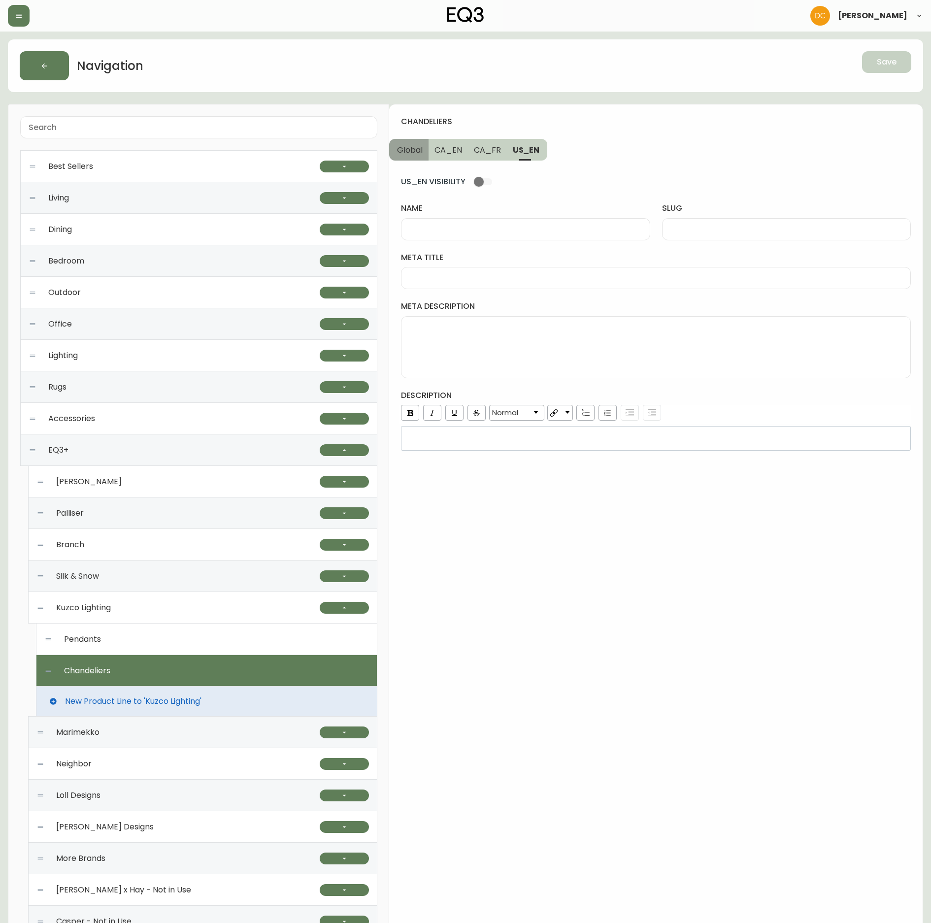
click at [397, 142] on button "Global" at bounding box center [408, 150] width 39 height 22
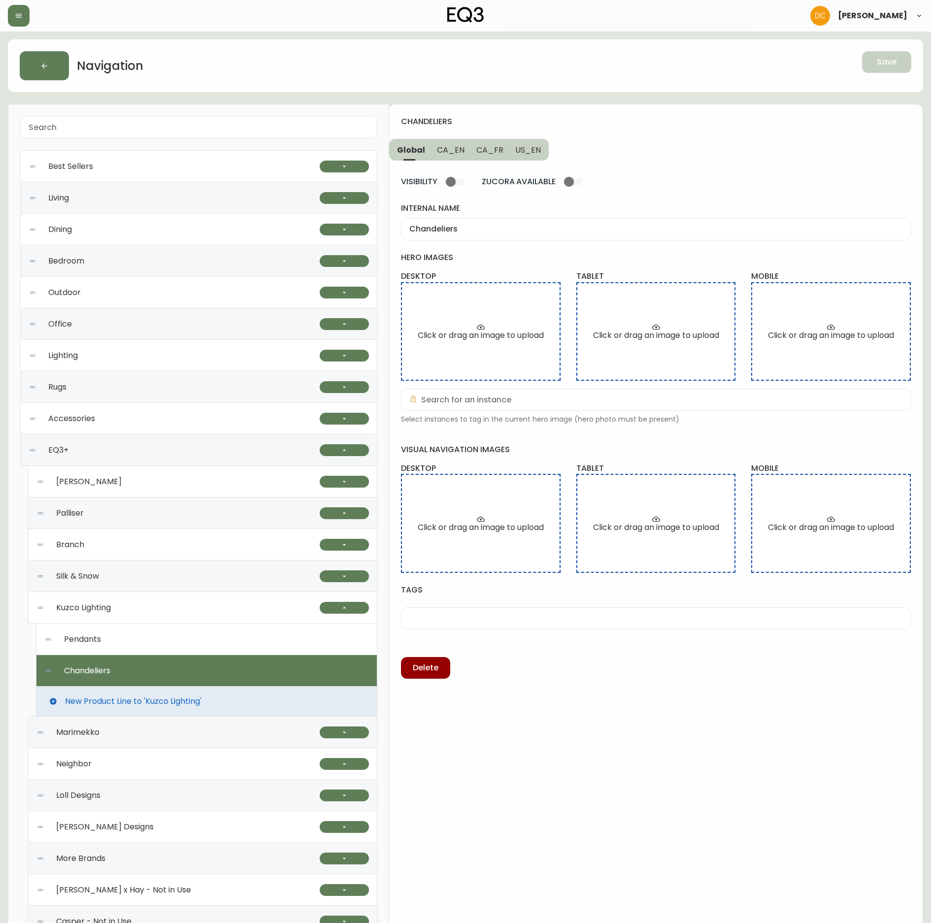
click at [482, 229] on input "Chandeliers" at bounding box center [655, 229] width 493 height 9
click at [455, 153] on span "CA_EN" at bounding box center [451, 150] width 28 height 10
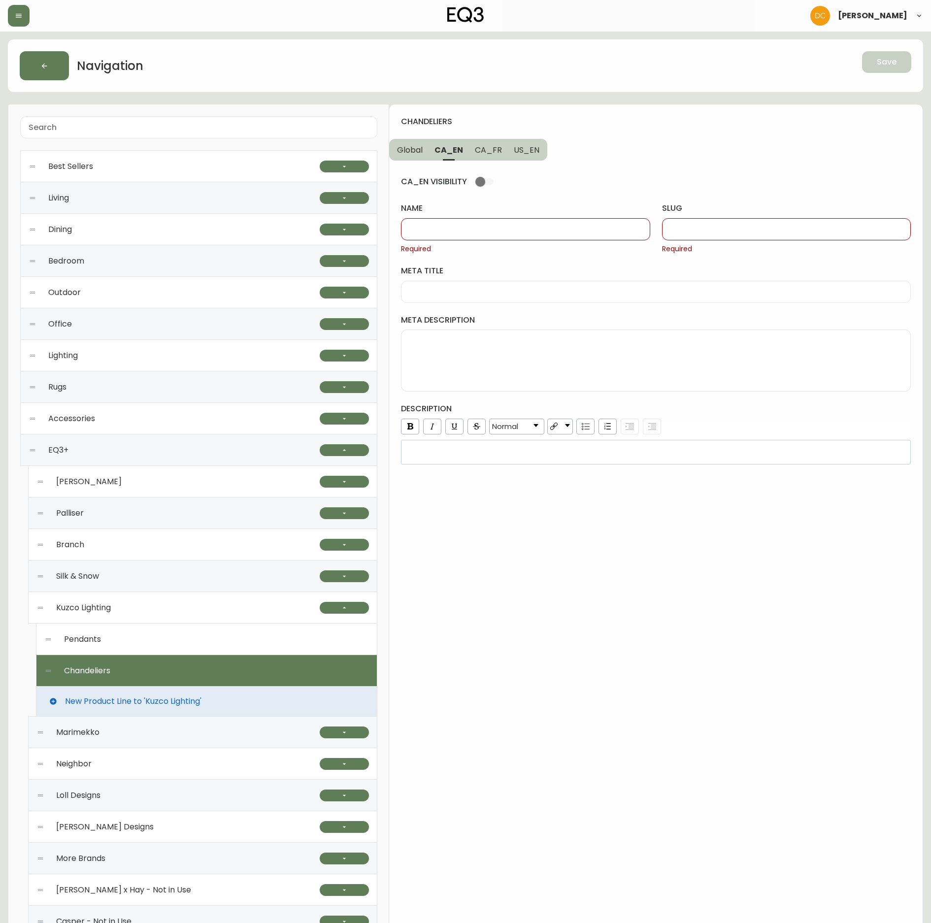
click at [448, 221] on div at bounding box center [525, 229] width 249 height 22
paste input "Chandeliers"
type input "Chandeliers"
click at [684, 229] on input "slug" at bounding box center [786, 229] width 232 height 9
paste input "Chandeliers"
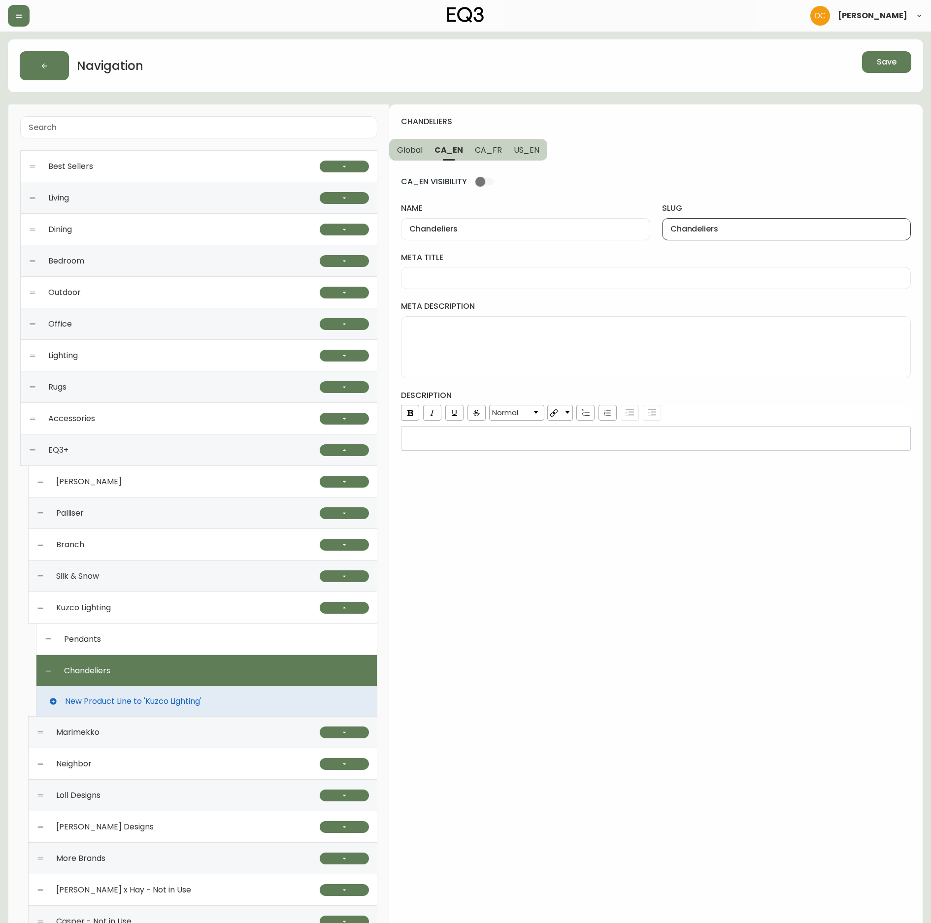
click at [675, 231] on input "Chandeliers" at bounding box center [786, 229] width 232 height 9
type input "chandeliers"
click at [535, 149] on span "US_EN" at bounding box center [527, 150] width 26 height 10
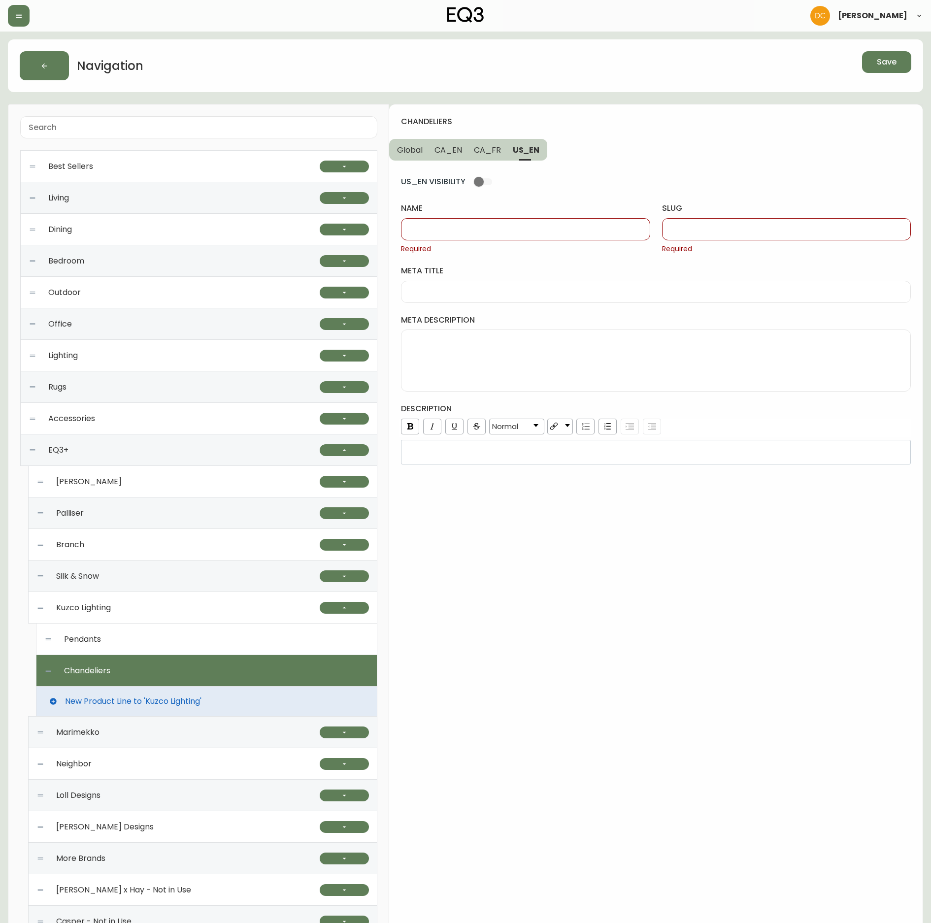
click at [726, 228] on input "slug" at bounding box center [786, 229] width 232 height 9
paste input "chandeliers"
type input "chandeliers"
click at [444, 150] on span "CA_EN" at bounding box center [448, 150] width 28 height 10
type input "Chandeliers"
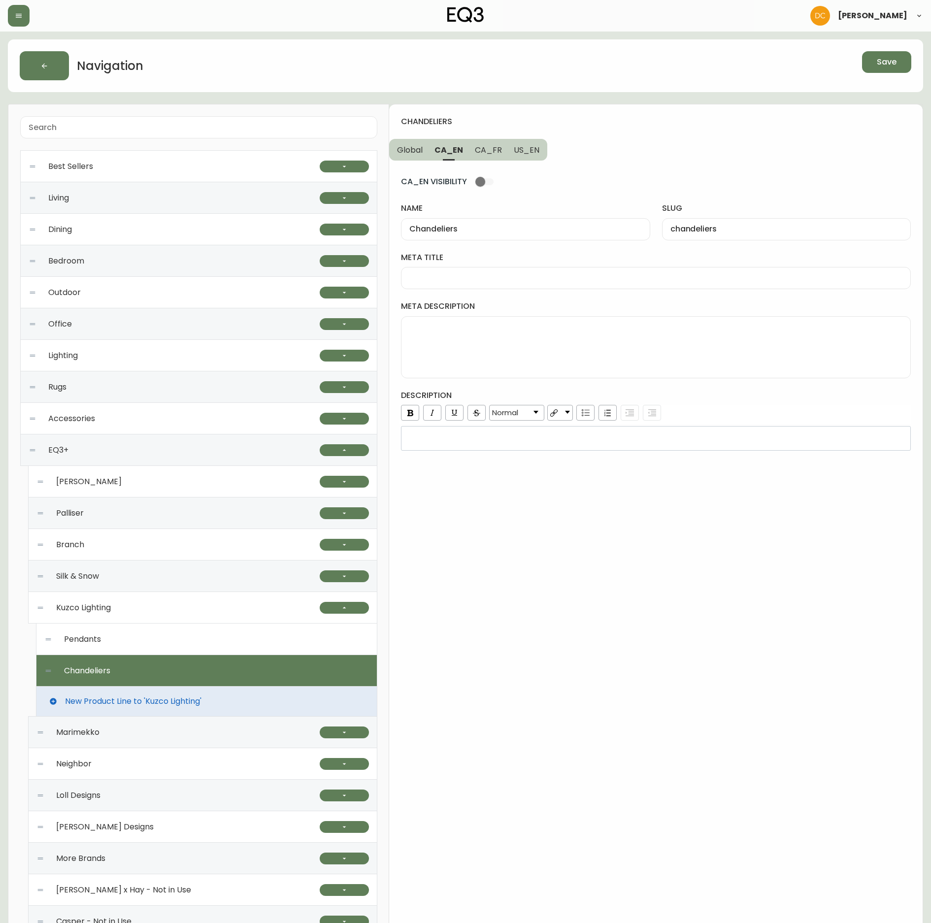
click at [455, 238] on div "Chandeliers" at bounding box center [525, 229] width 249 height 22
click at [535, 161] on div "chandeliers Global CA_EN CA_FR US_EN CA_EN VISIBILITY name Chandeliers slug cha…" at bounding box center [655, 604] width 533 height 1000
click at [523, 159] on button "US_EN" at bounding box center [528, 150] width 40 height 22
click at [515, 230] on input "name" at bounding box center [525, 229] width 232 height 9
paste input "Chandeliers"
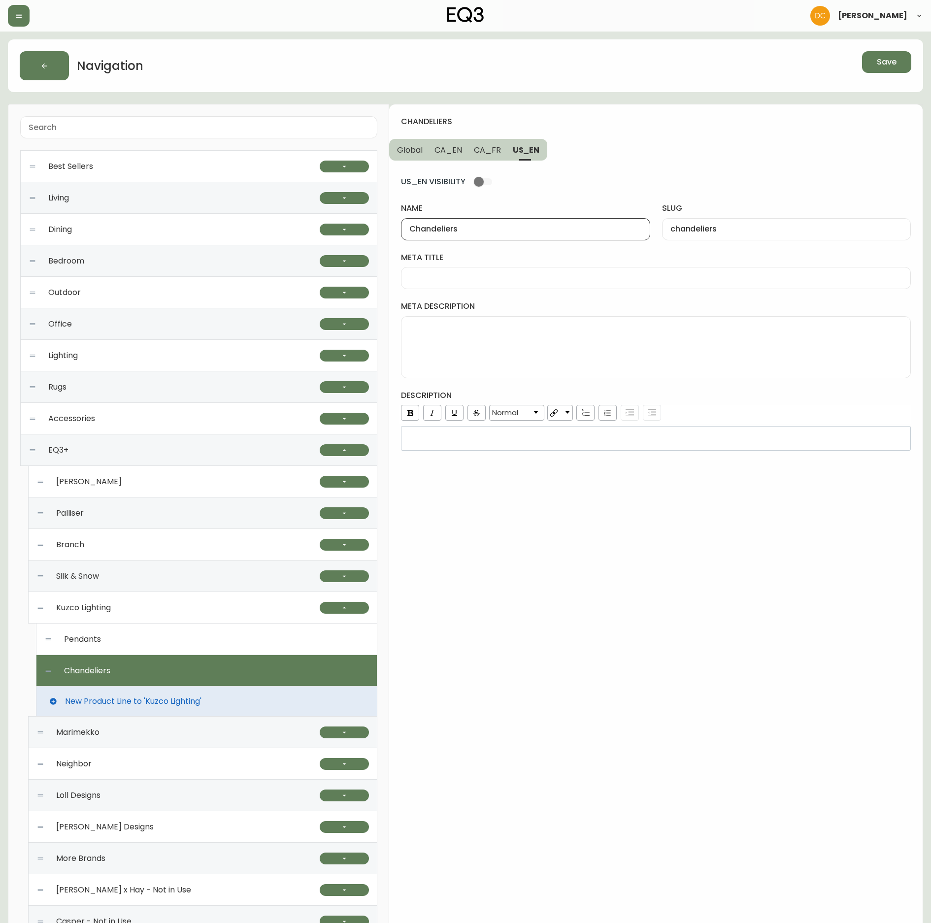
type input "Chandeliers"
click at [492, 150] on span "CA_FR" at bounding box center [487, 150] width 27 height 10
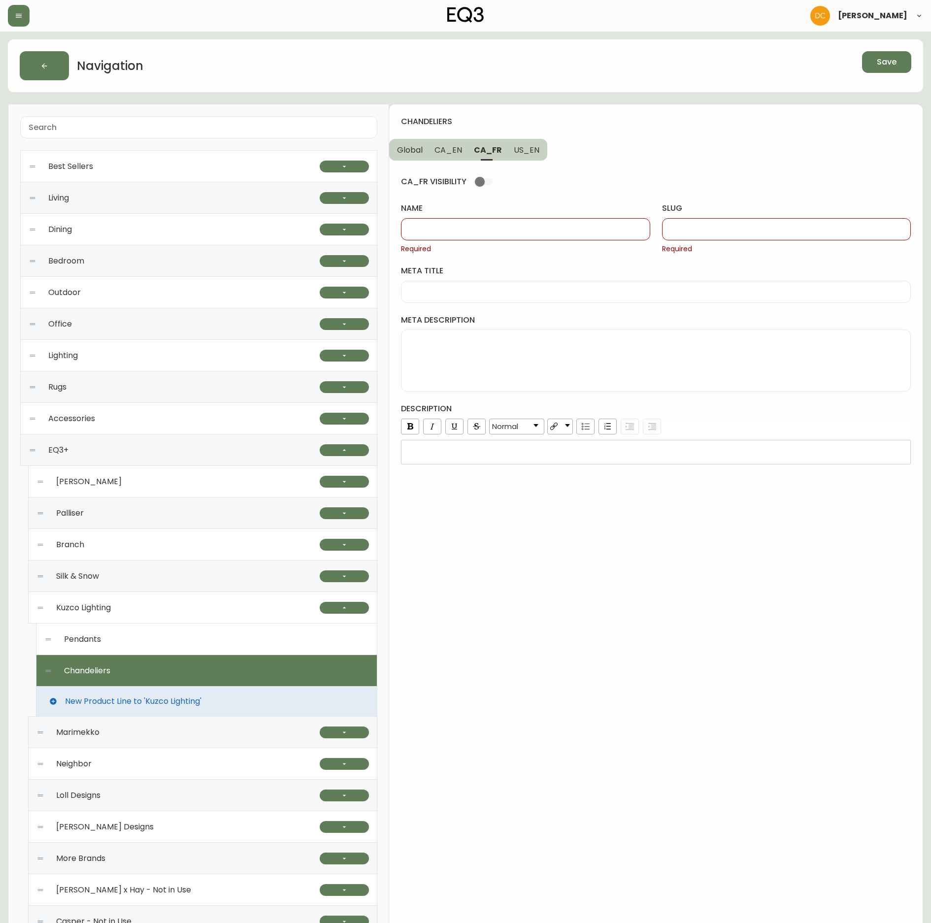
click at [485, 226] on input "name" at bounding box center [525, 229] width 232 height 9
click at [515, 233] on input "name" at bounding box center [525, 229] width 232 height 9
paste input "Lustres"
type input "Lustres"
click at [716, 231] on input "slug" at bounding box center [786, 229] width 232 height 9
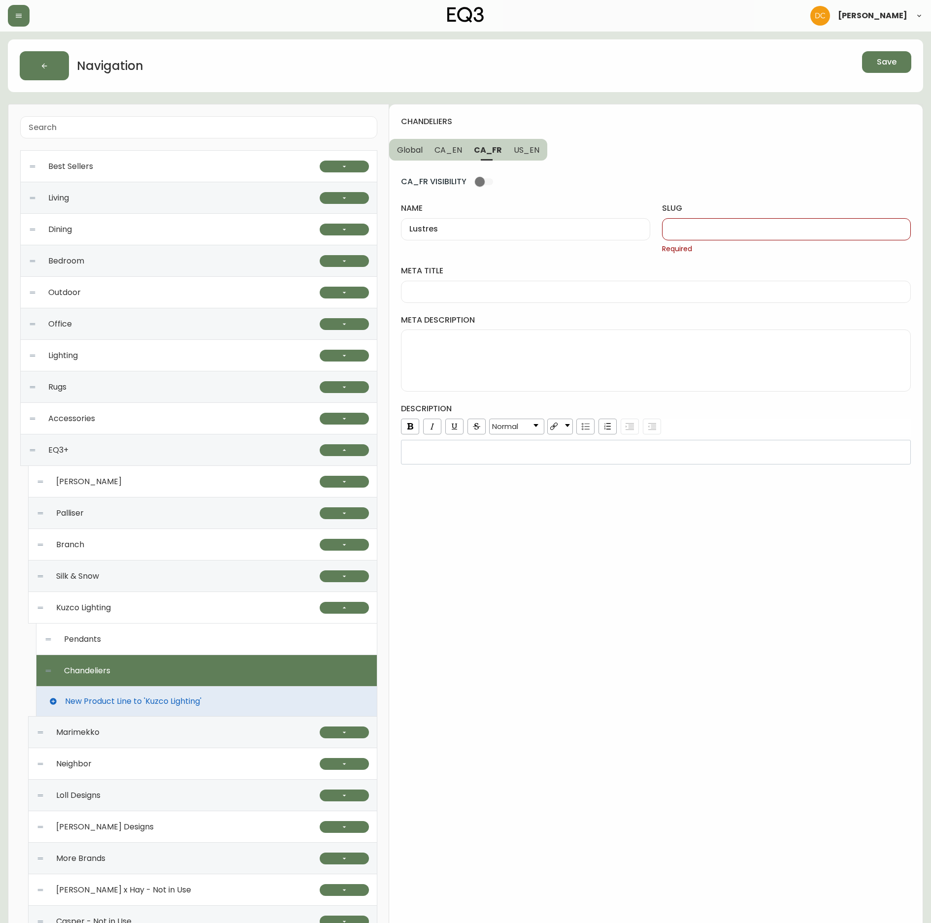
paste input "Lustres"
click at [669, 229] on div "Lustres" at bounding box center [786, 229] width 249 height 22
click at [672, 230] on input "Lustres" at bounding box center [786, 229] width 232 height 9
type input "lustres"
click at [905, 63] on button "Save" at bounding box center [886, 62] width 49 height 22
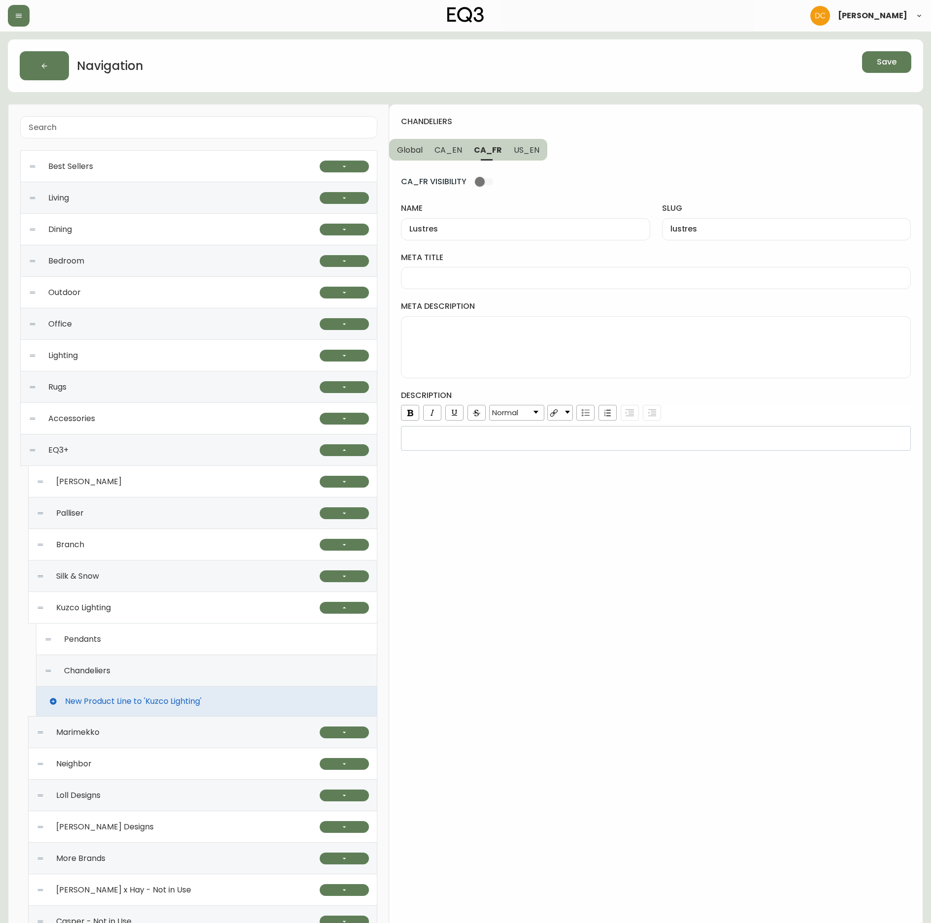
click at [135, 706] on span "New Product Line to 'Kuzco Lighting'" at bounding box center [133, 701] width 136 height 9
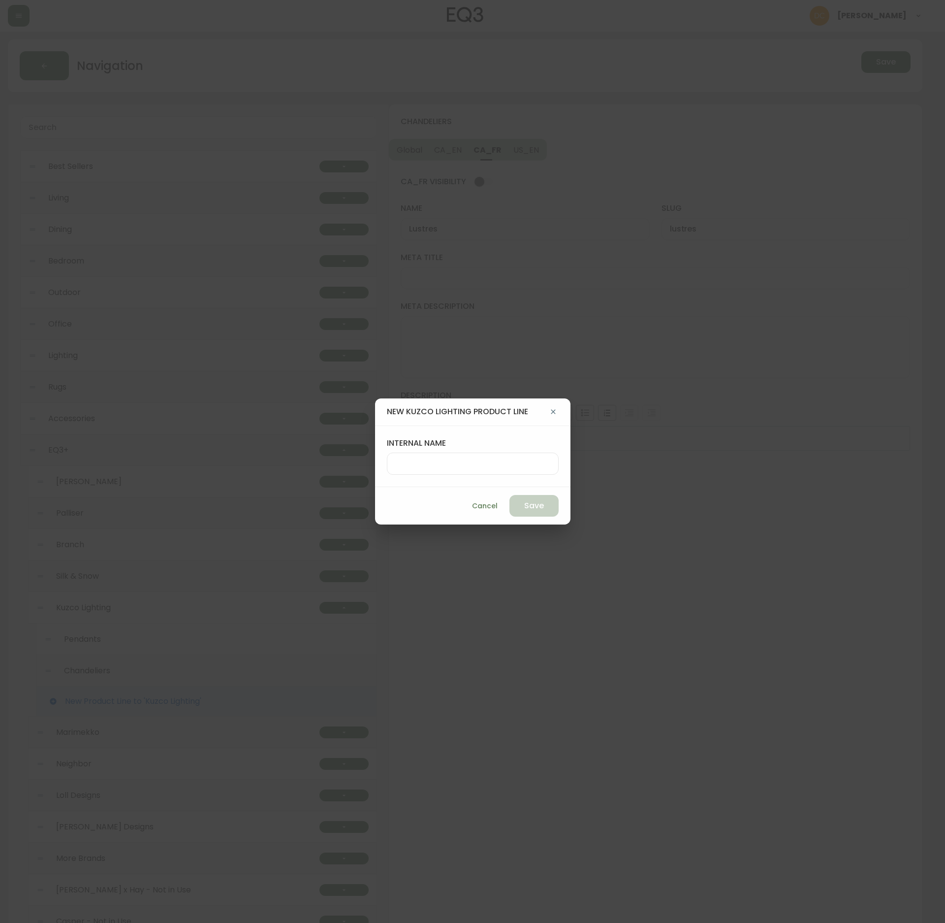
click at [440, 469] on div at bounding box center [473, 464] width 172 height 22
type input "Table Lamps"
click at [529, 505] on span "Save" at bounding box center [534, 505] width 20 height 11
